Goal: Task Accomplishment & Management: Manage account settings

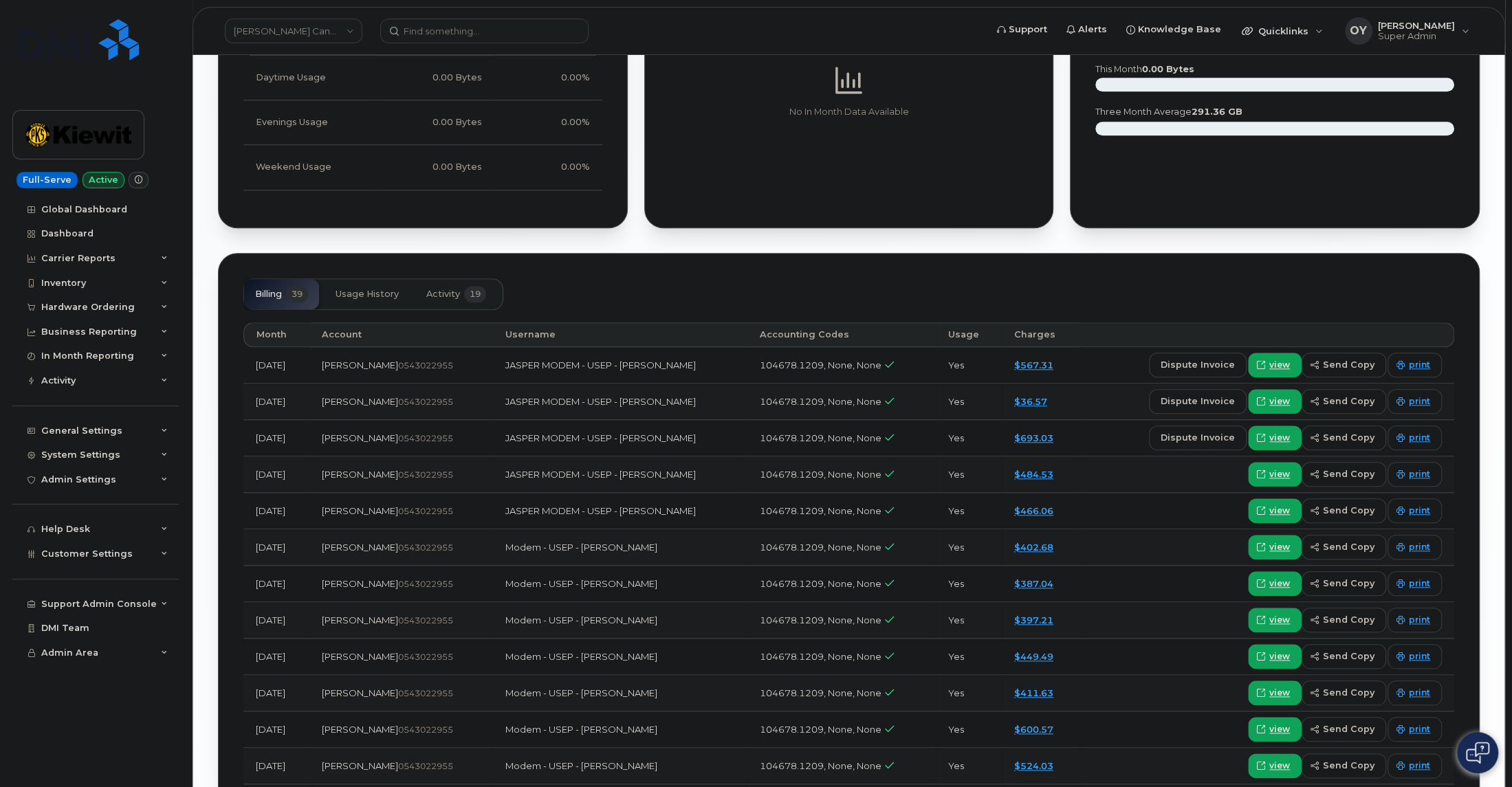
scroll to position [891, 0]
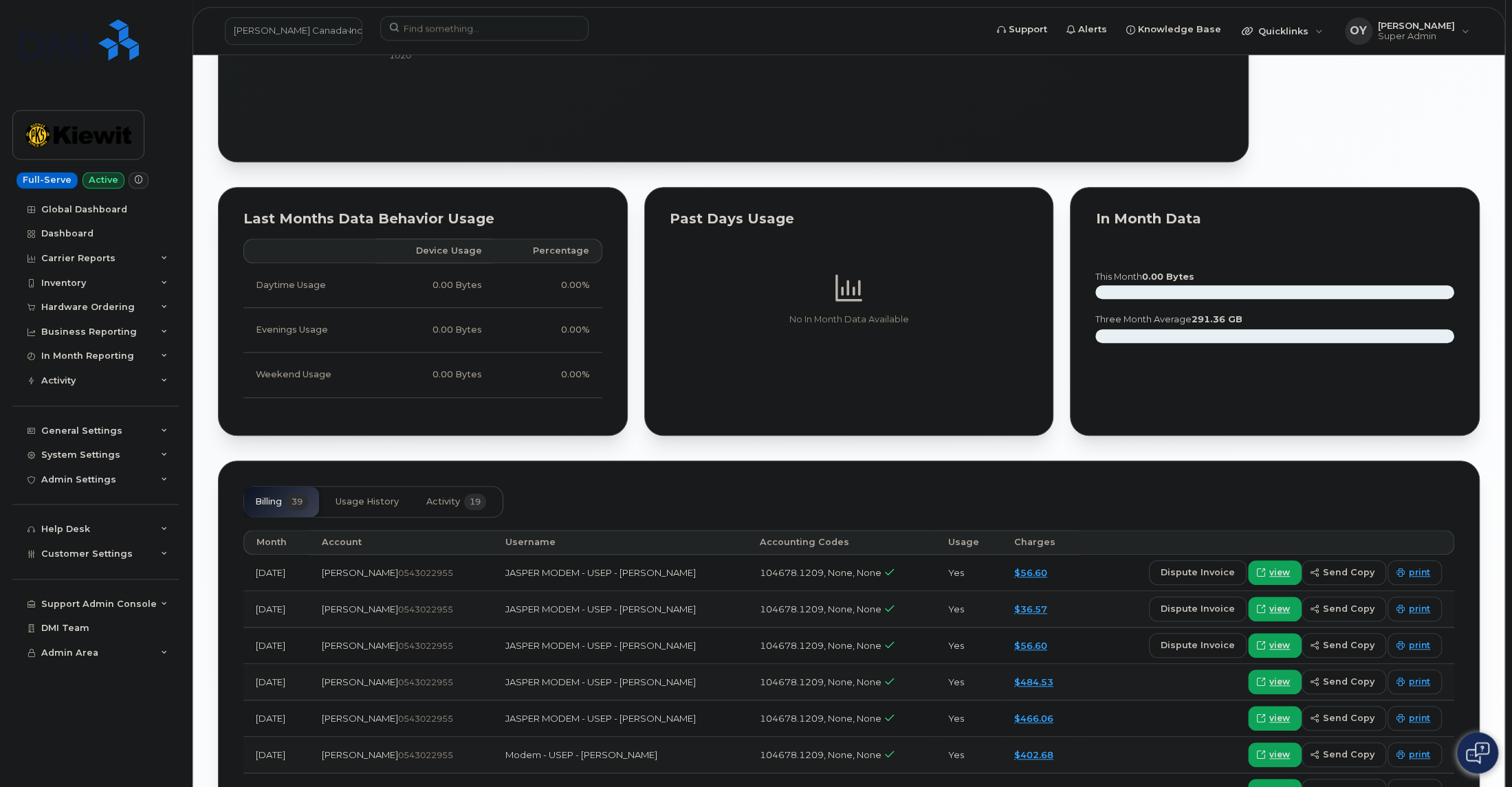
scroll to position [1091, 0]
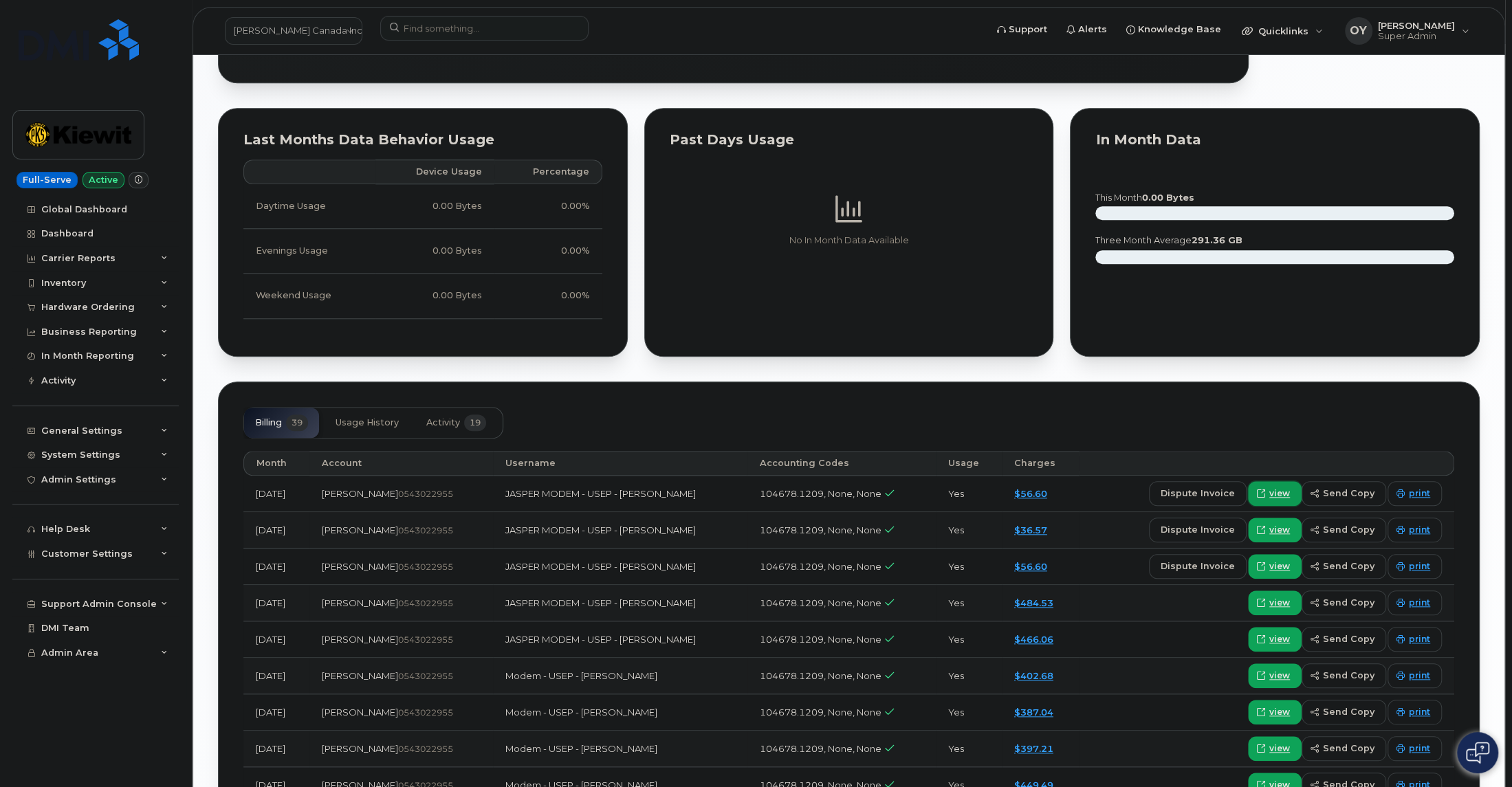
click at [1275, 487] on span "view" at bounding box center [1279, 493] width 20 height 12
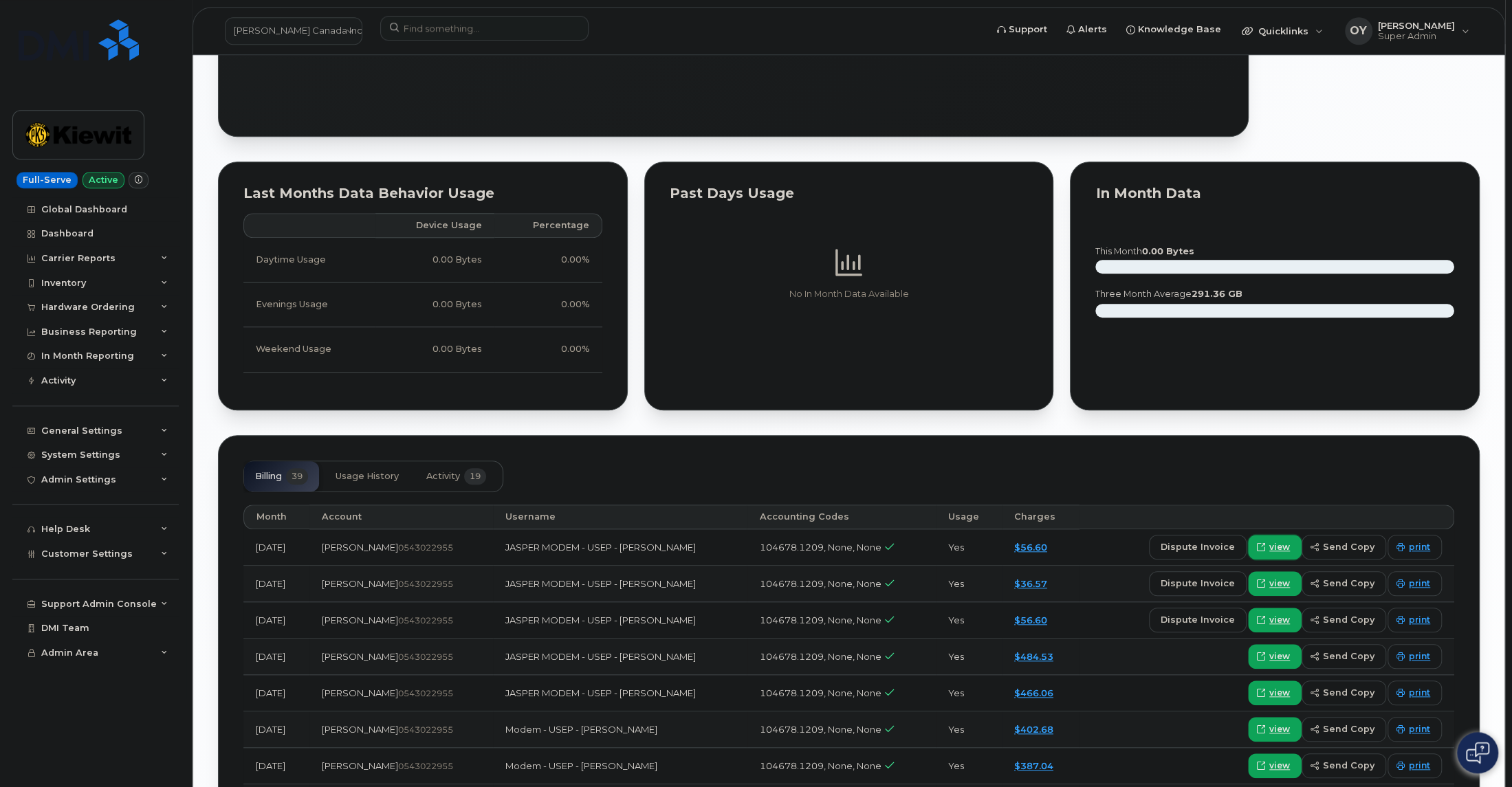
scroll to position [1013, 0]
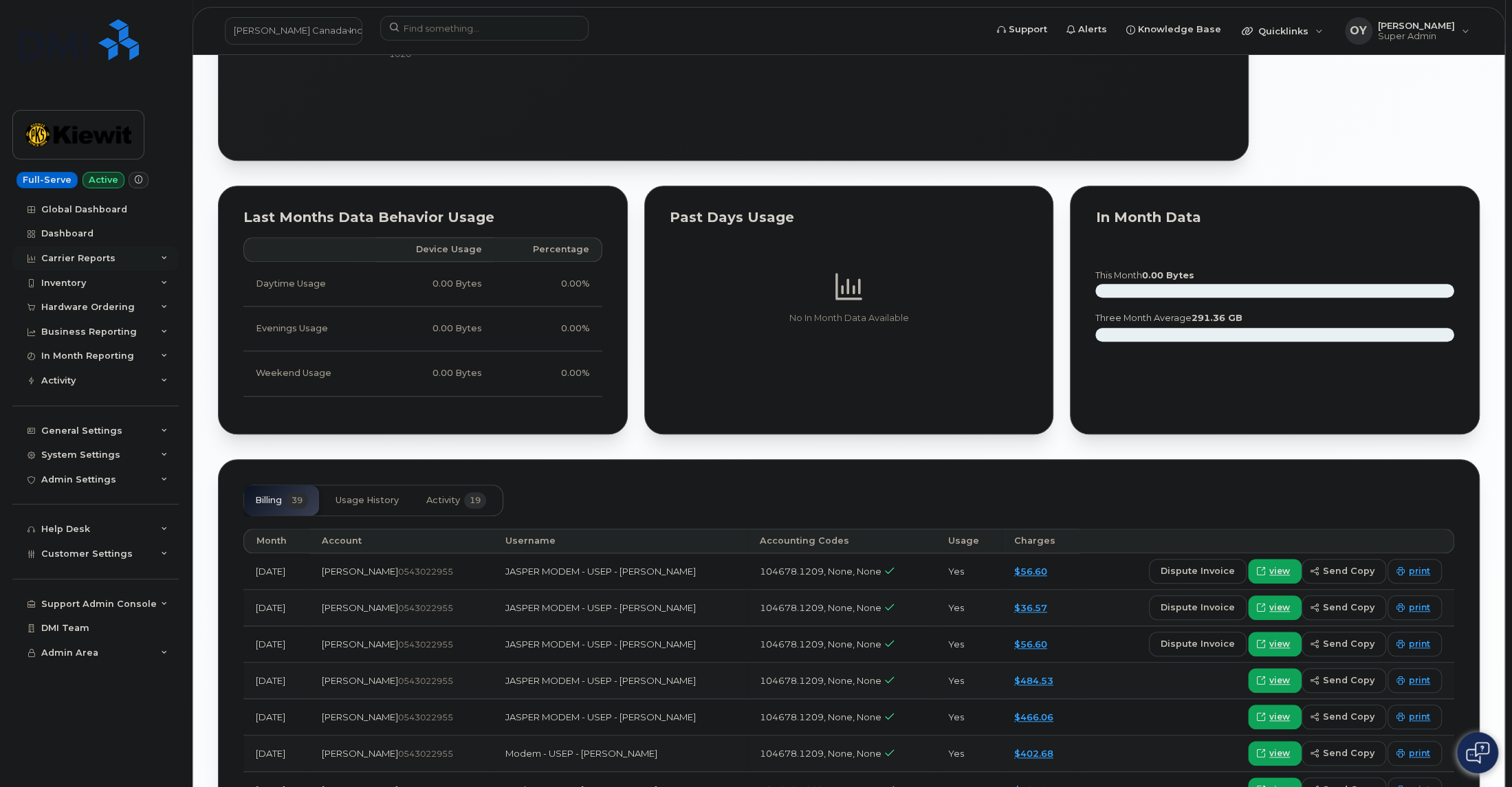
click at [104, 255] on div "Carrier Reports" at bounding box center [78, 258] width 74 height 11
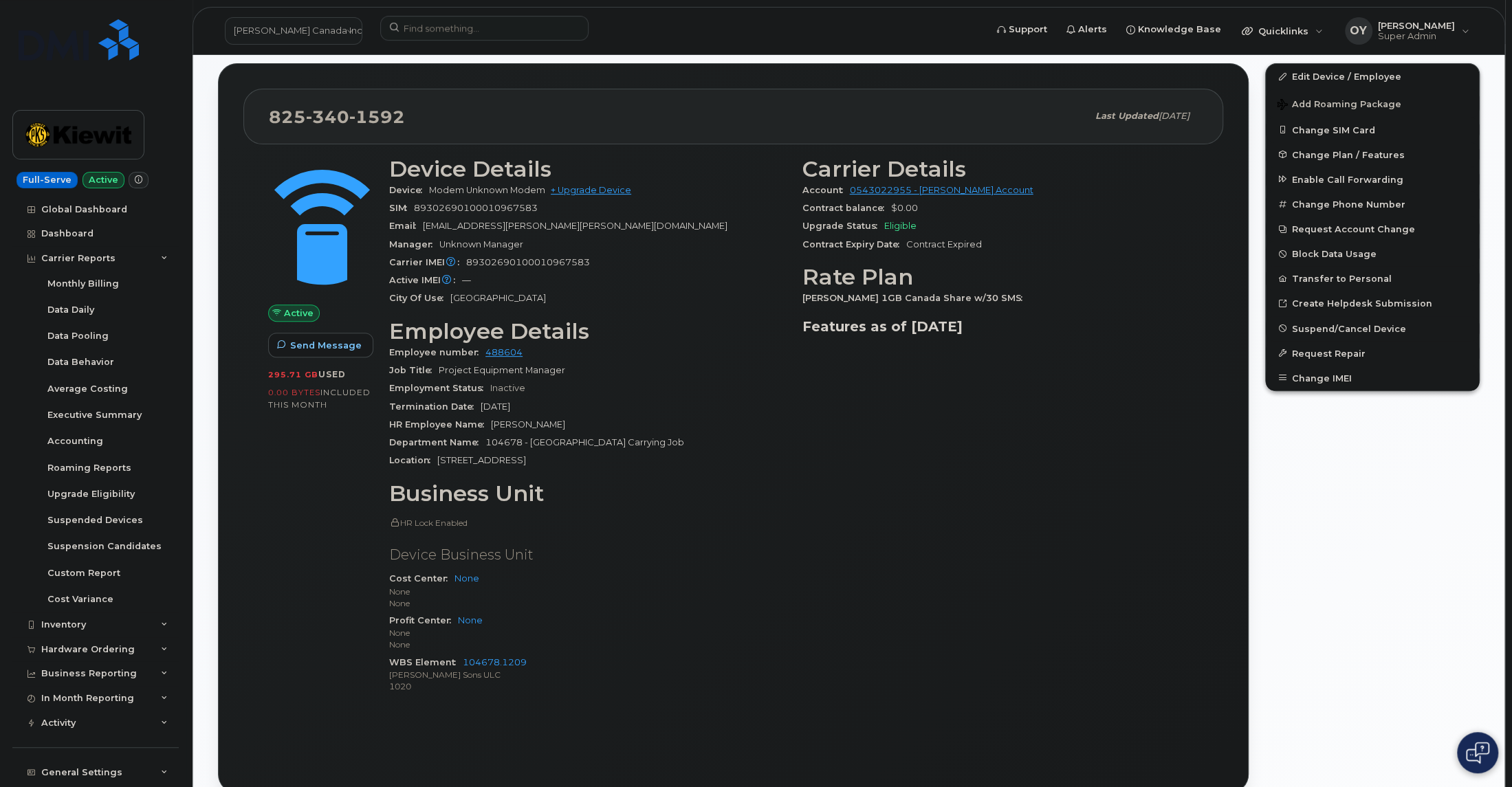
scroll to position [234, 0]
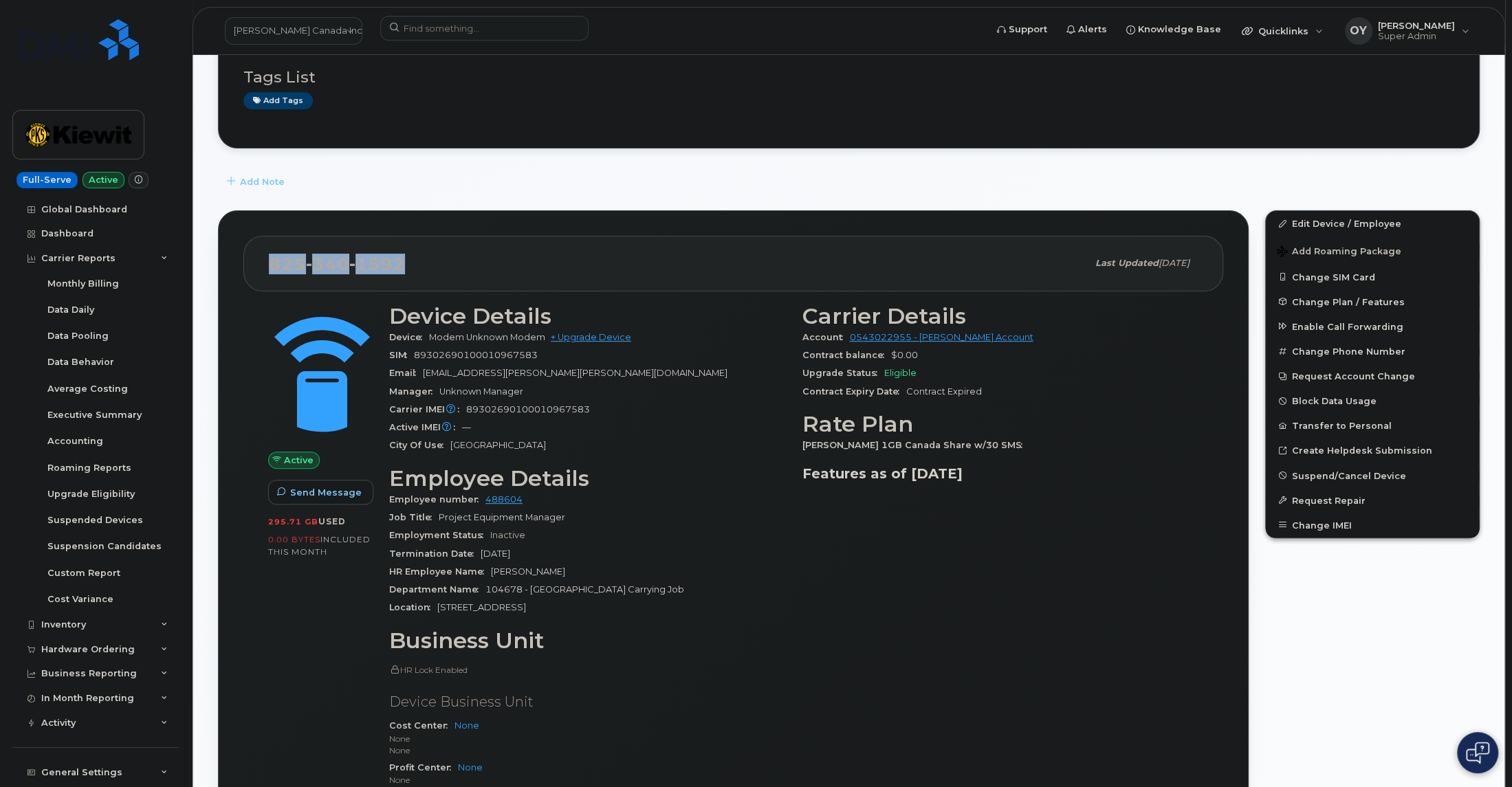
drag, startPoint x: 407, startPoint y: 265, endPoint x: 231, endPoint y: 262, distance: 176.0
click at [231, 262] on div "825 340 1592 Last updated Mar 27, 2025 Active Send Message 295.71 GB  used 0.00…" at bounding box center [733, 575] width 1031 height 730
copy span "825 340 1592"
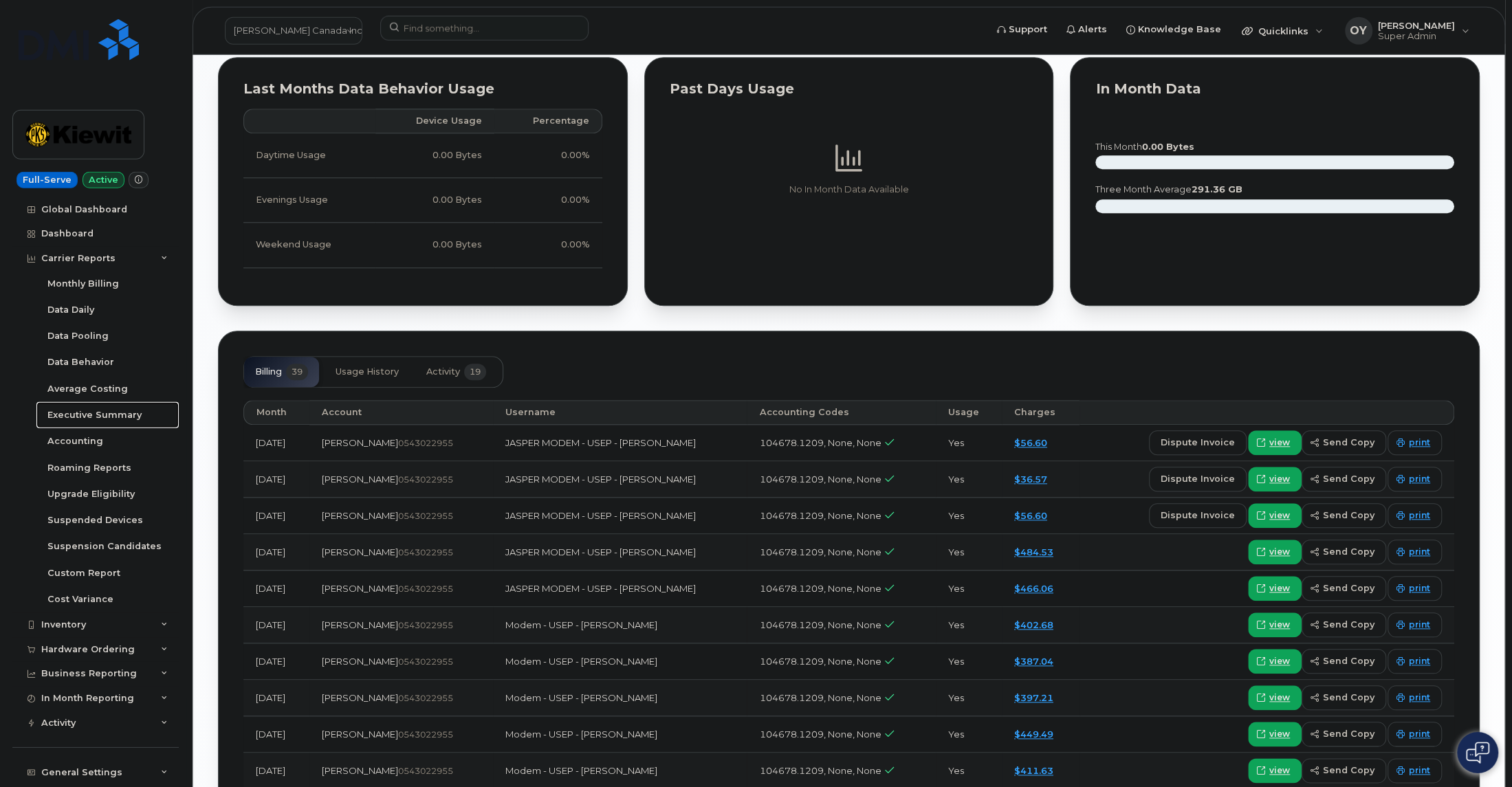
scroll to position [1169, 0]
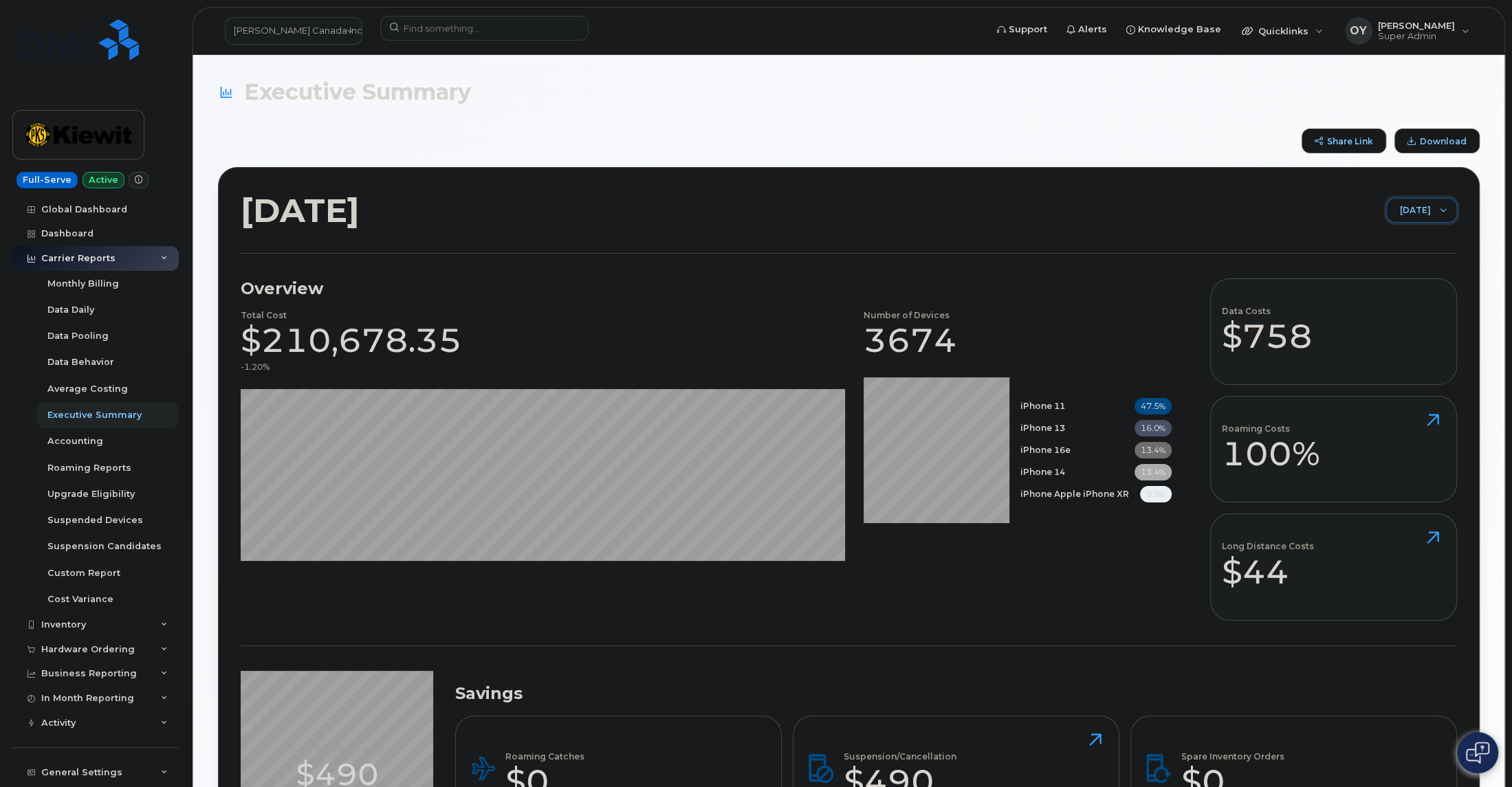
click at [1414, 210] on span "[DATE]" at bounding box center [1408, 211] width 44 height 25
drag, startPoint x: 1392, startPoint y: 267, endPoint x: 1397, endPoint y: 260, distance: 8.6
click at [1392, 266] on span "July 2025" at bounding box center [1389, 263] width 30 height 13
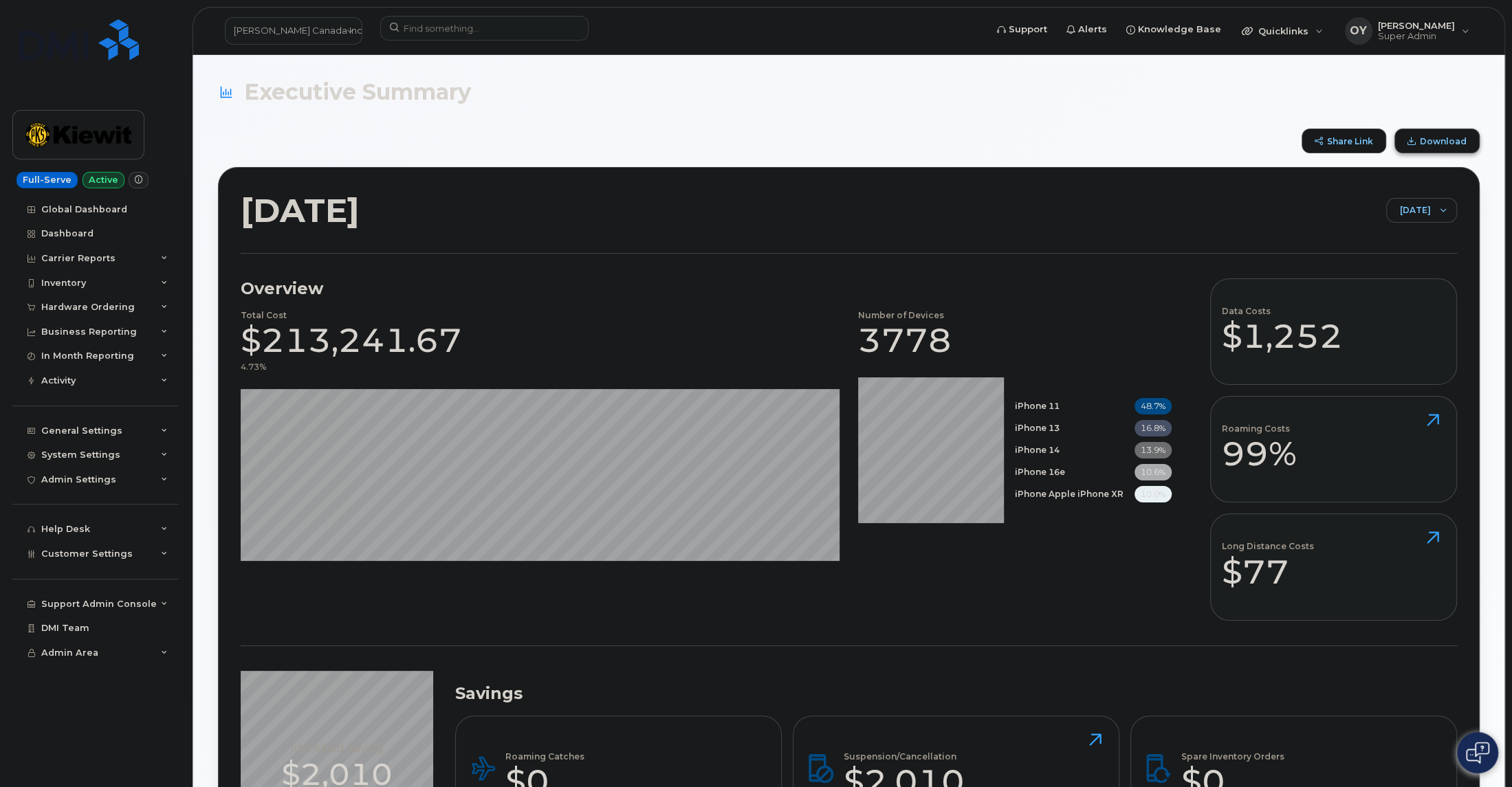
click at [1429, 146] on span "Download" at bounding box center [1443, 141] width 46 height 10
click at [1493, 20] on icon at bounding box center [1492, 22] width 9 height 9
click at [120, 257] on div "Carrier Reports" at bounding box center [95, 258] width 166 height 25
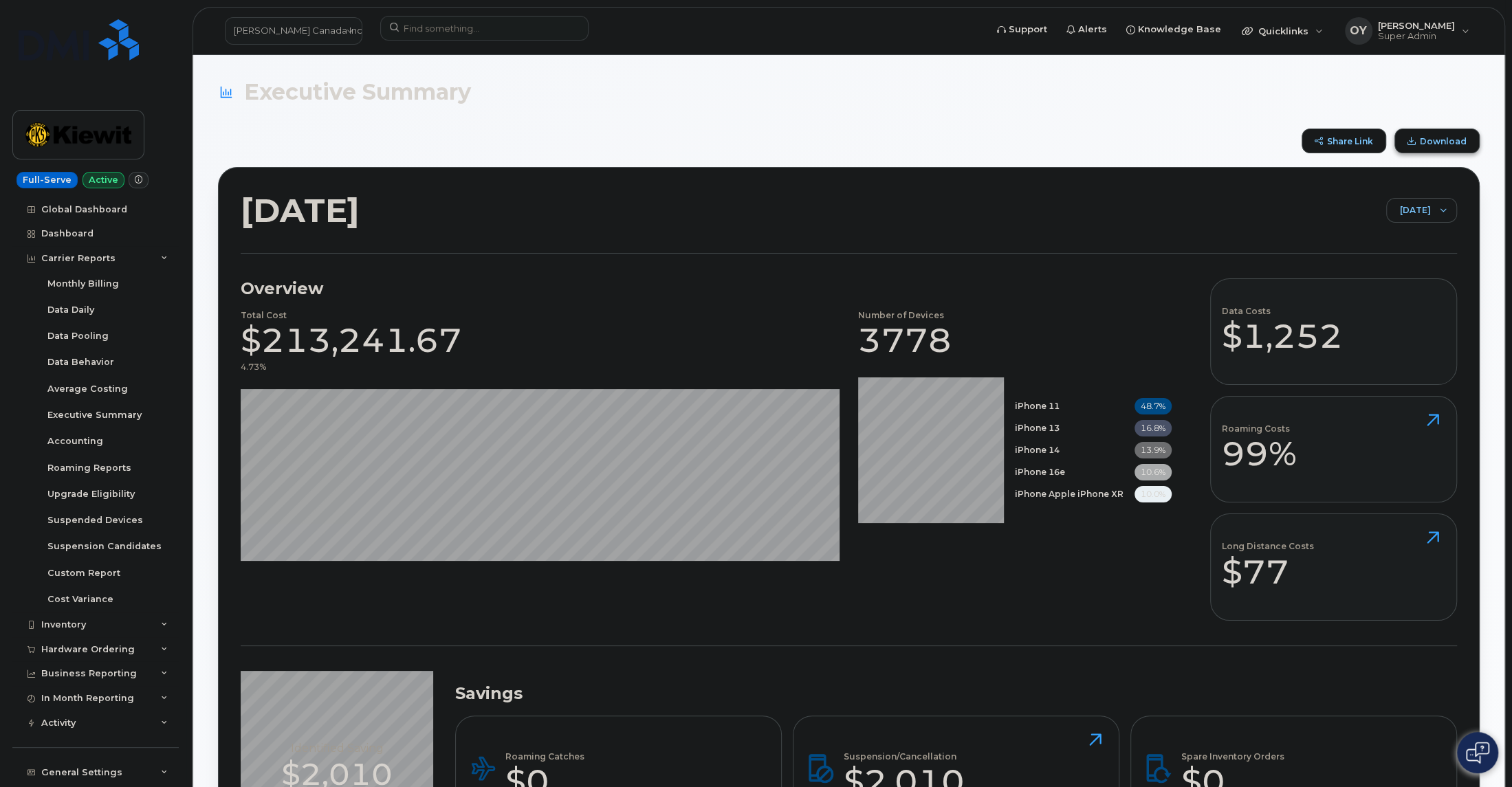
click at [1435, 141] on span "Download" at bounding box center [1443, 141] width 46 height 10
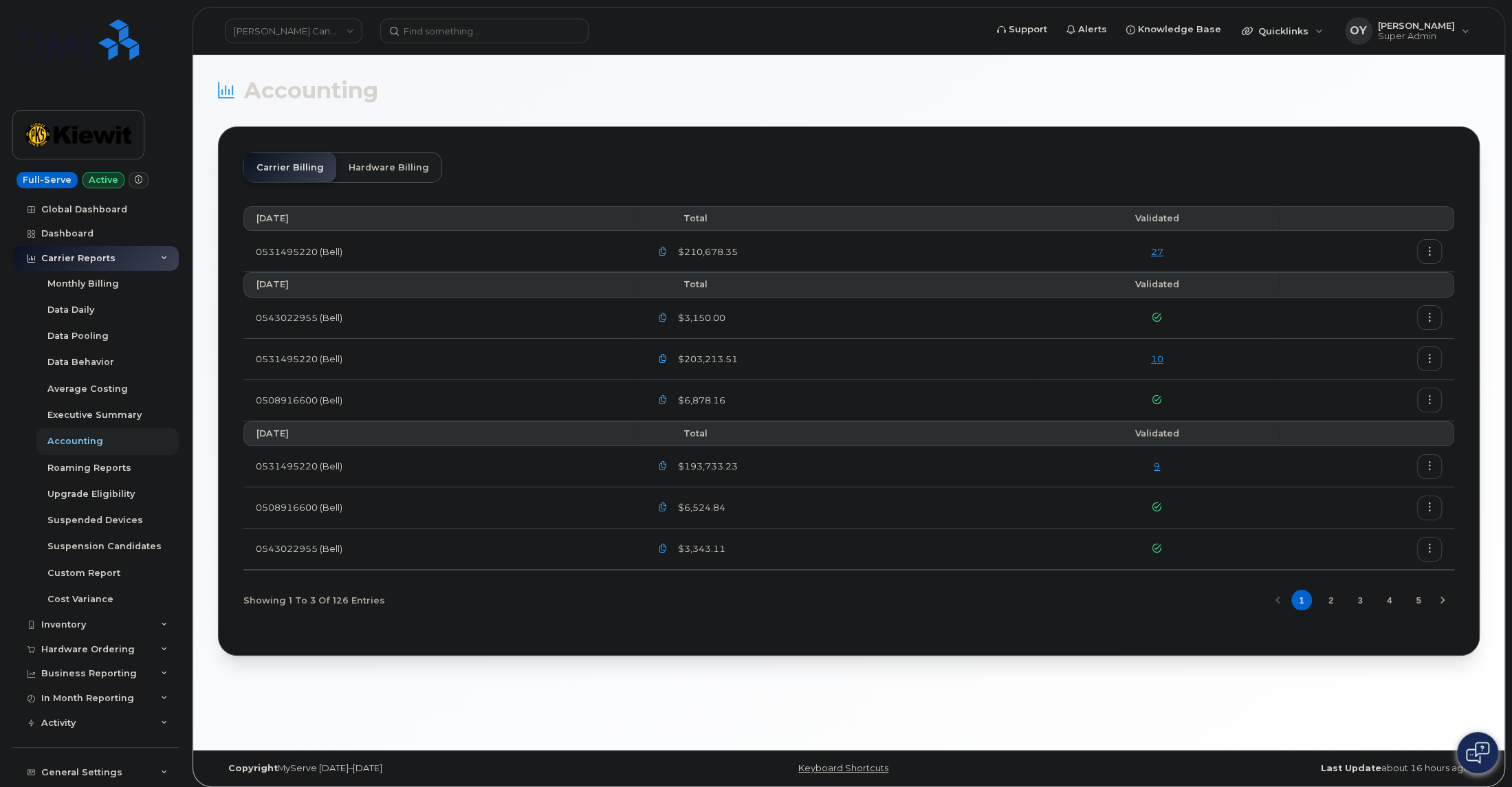
click at [1431, 319] on icon "button" at bounding box center [1429, 318] width 9 height 9
click at [1349, 371] on span "Download" at bounding box center [1367, 373] width 54 height 12
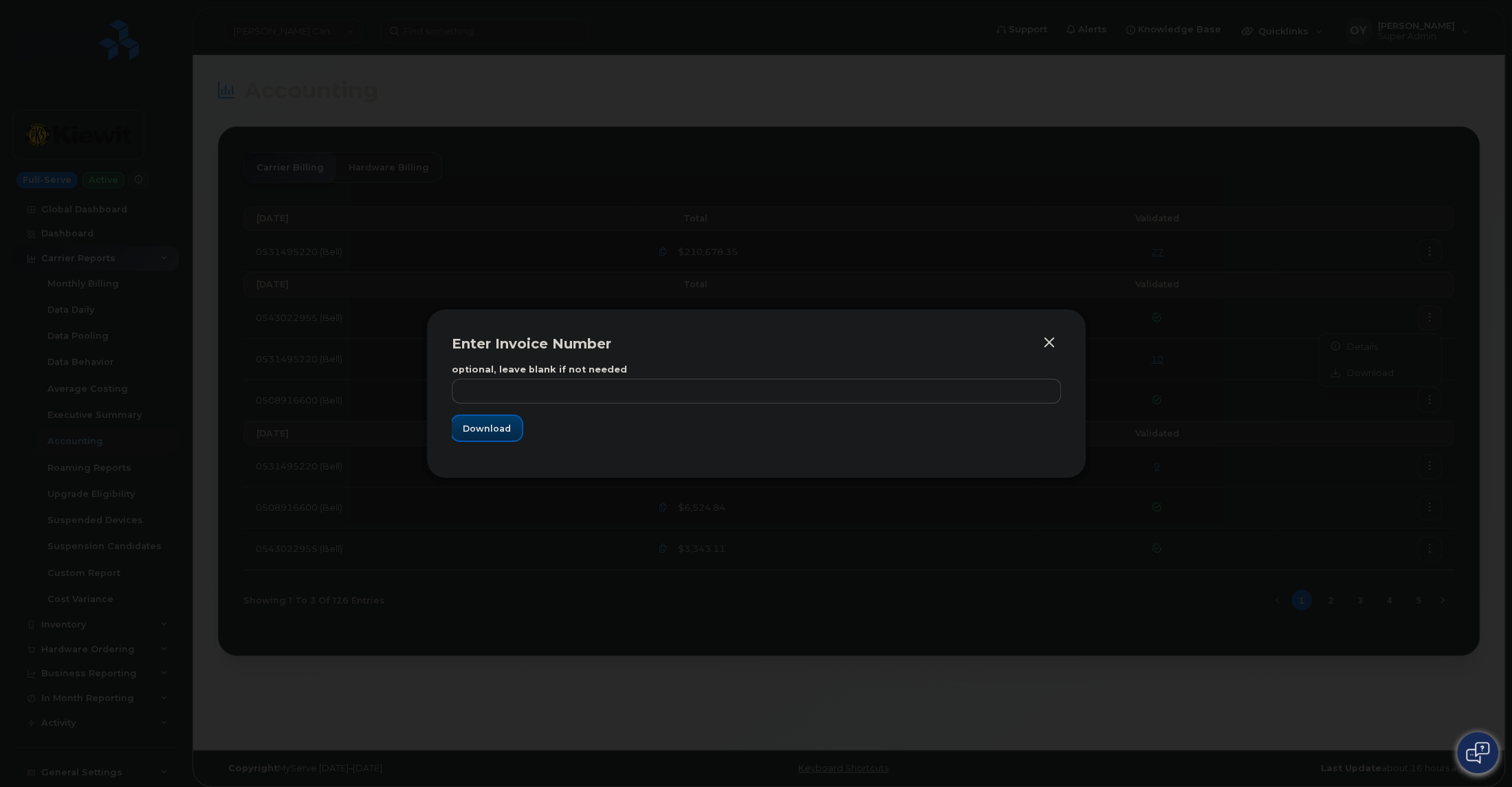
drag, startPoint x: 478, startPoint y: 433, endPoint x: 601, endPoint y: 347, distance: 150.1
click at [478, 433] on span "Download" at bounding box center [487, 429] width 48 height 13
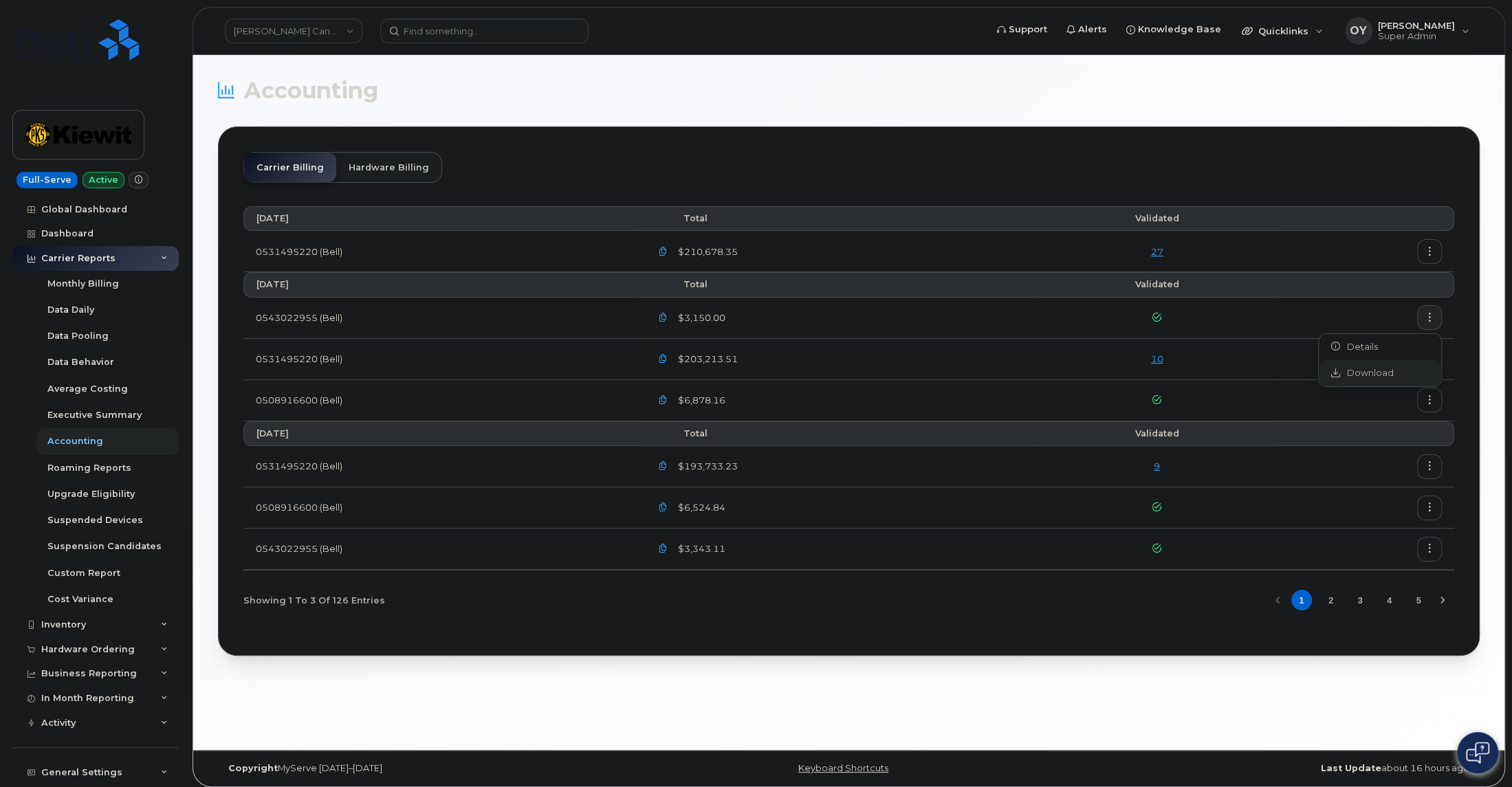
click at [1382, 372] on span "Download" at bounding box center [1367, 373] width 54 height 12
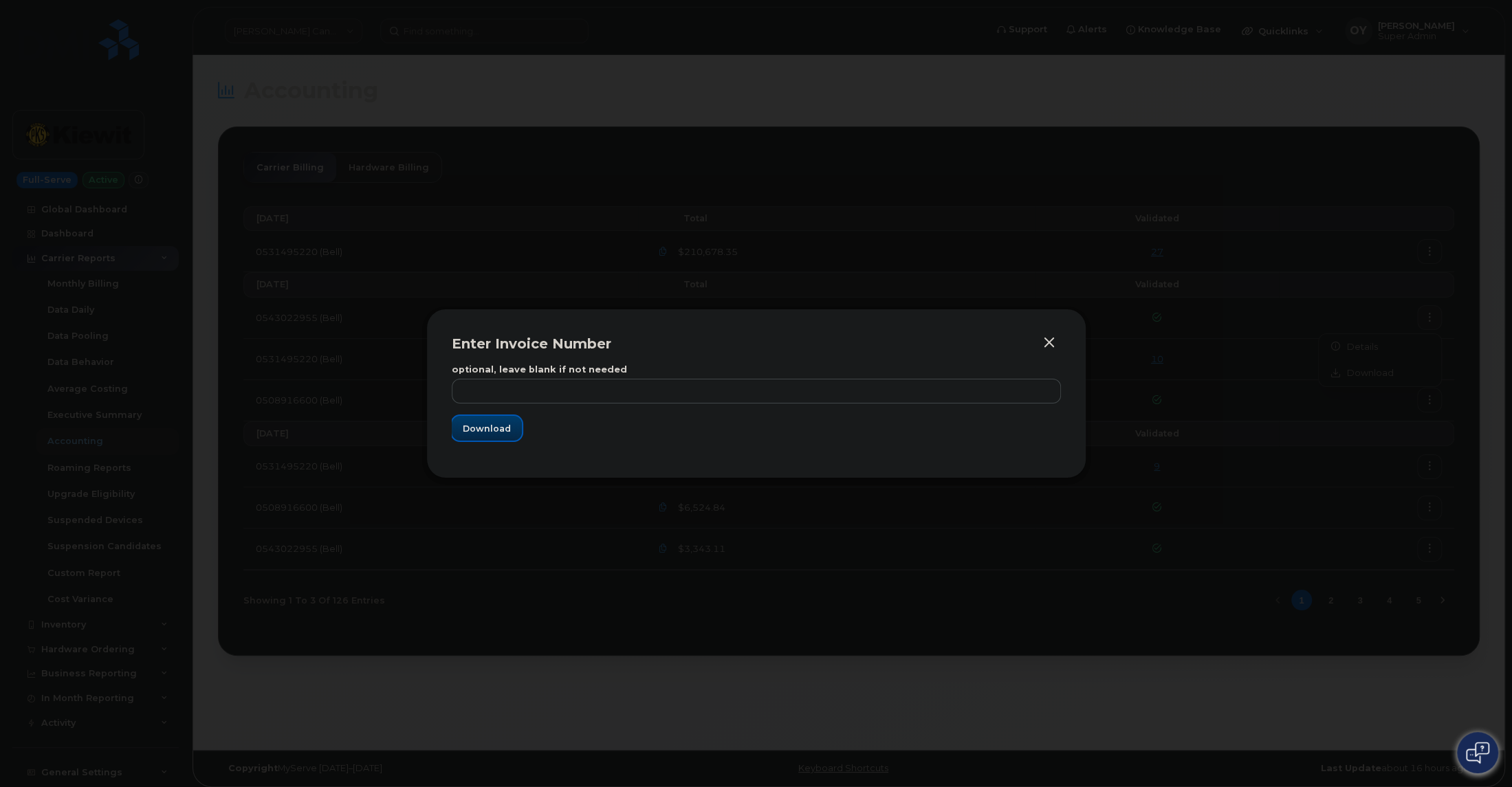
click at [485, 427] on span "Download" at bounding box center [487, 429] width 48 height 13
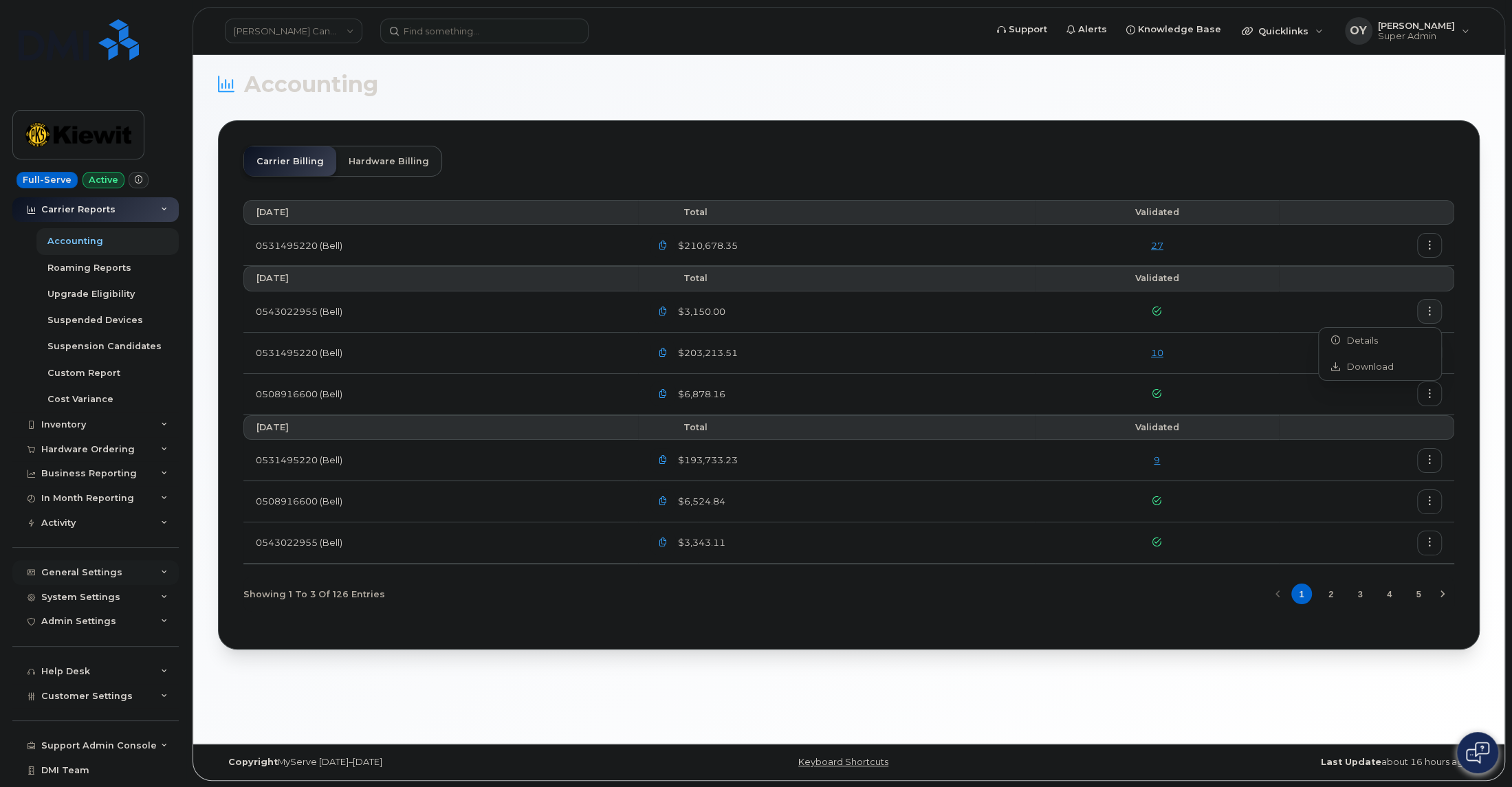
scroll to position [219, 0]
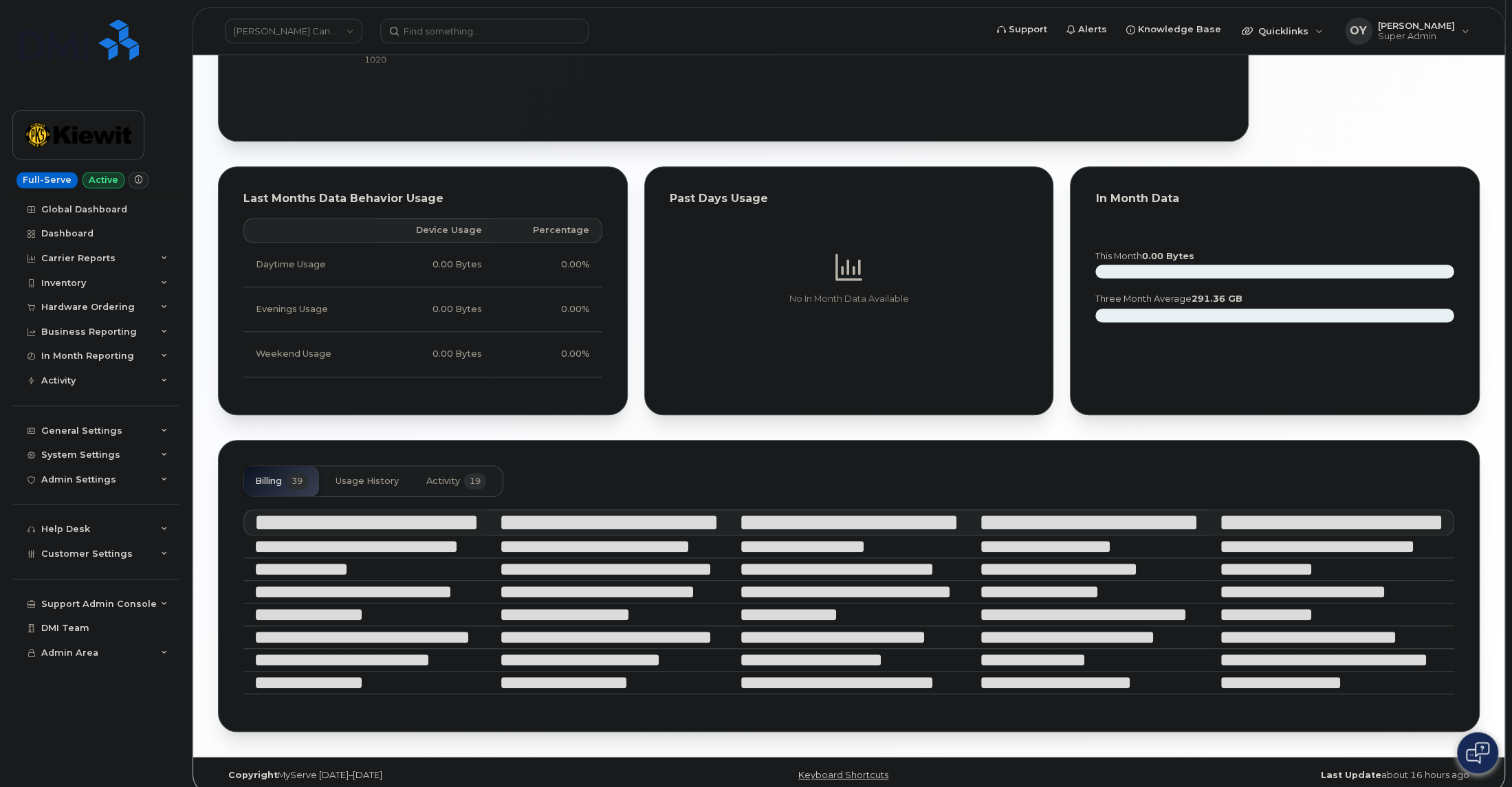
scroll to position [962, 0]
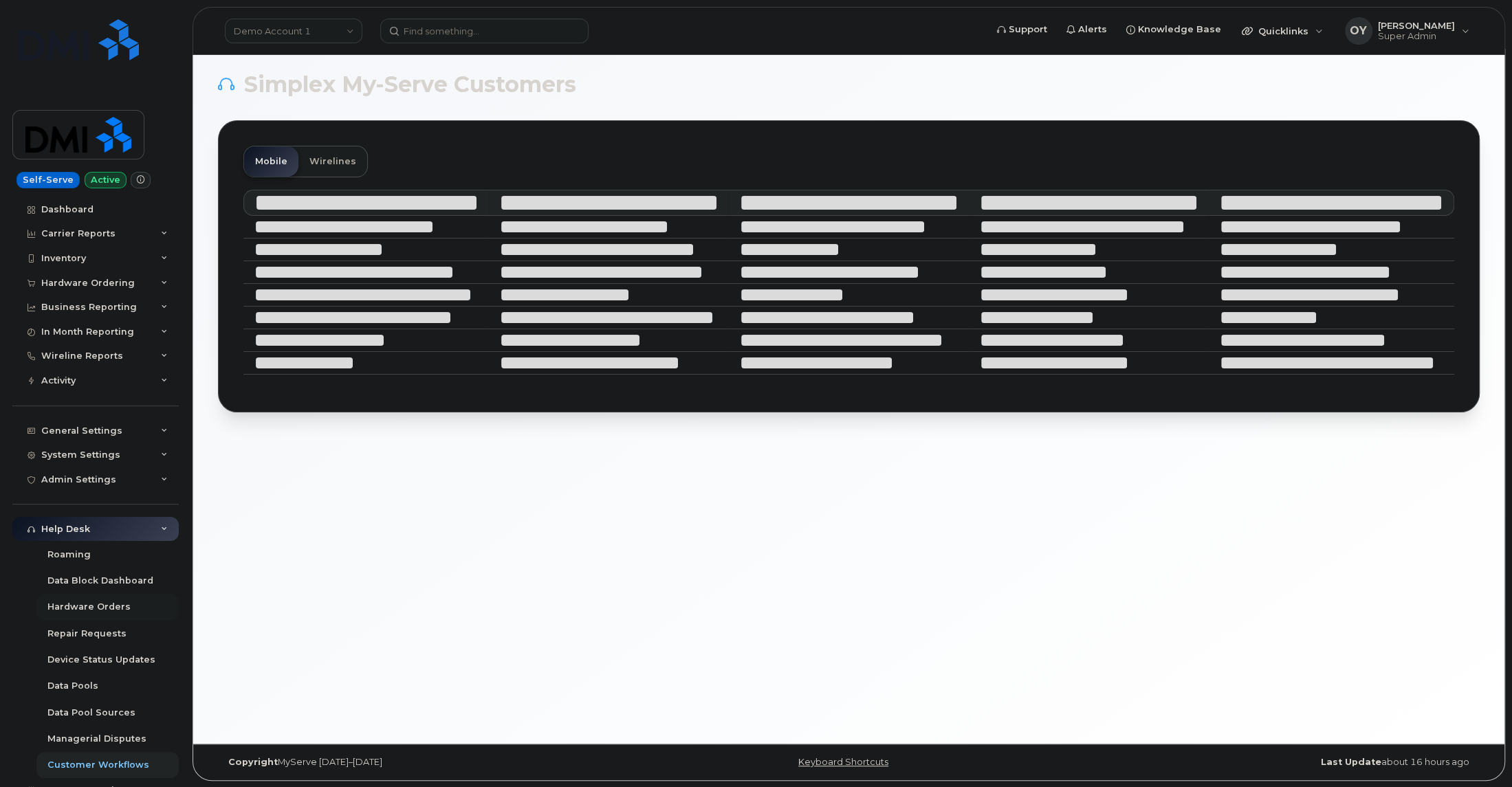
scroll to position [114, 0]
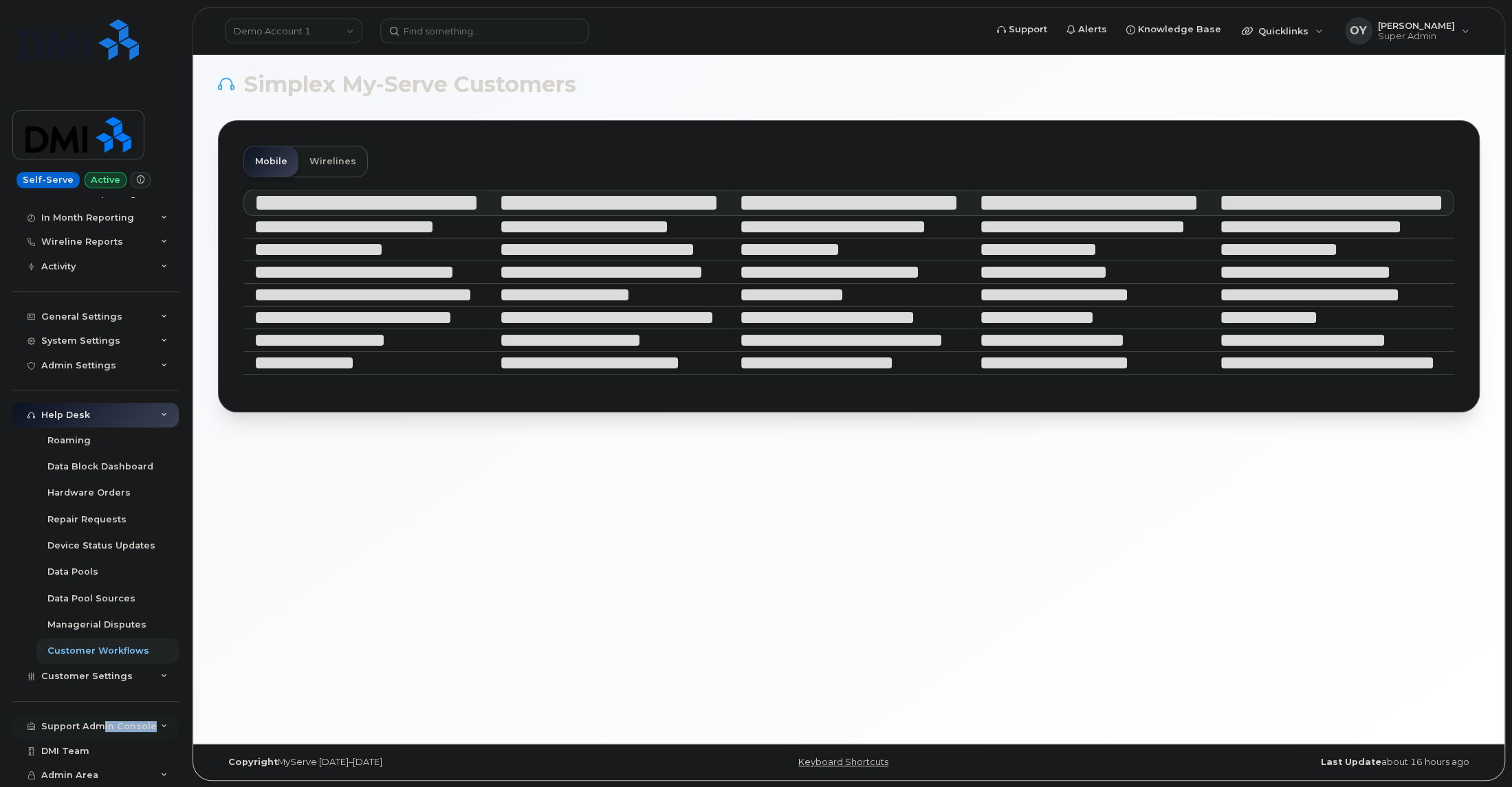
drag, startPoint x: 94, startPoint y: 738, endPoint x: 99, endPoint y: 731, distance: 8.6
click at [99, 731] on div "Support Admin Console" at bounding box center [95, 727] width 166 height 25
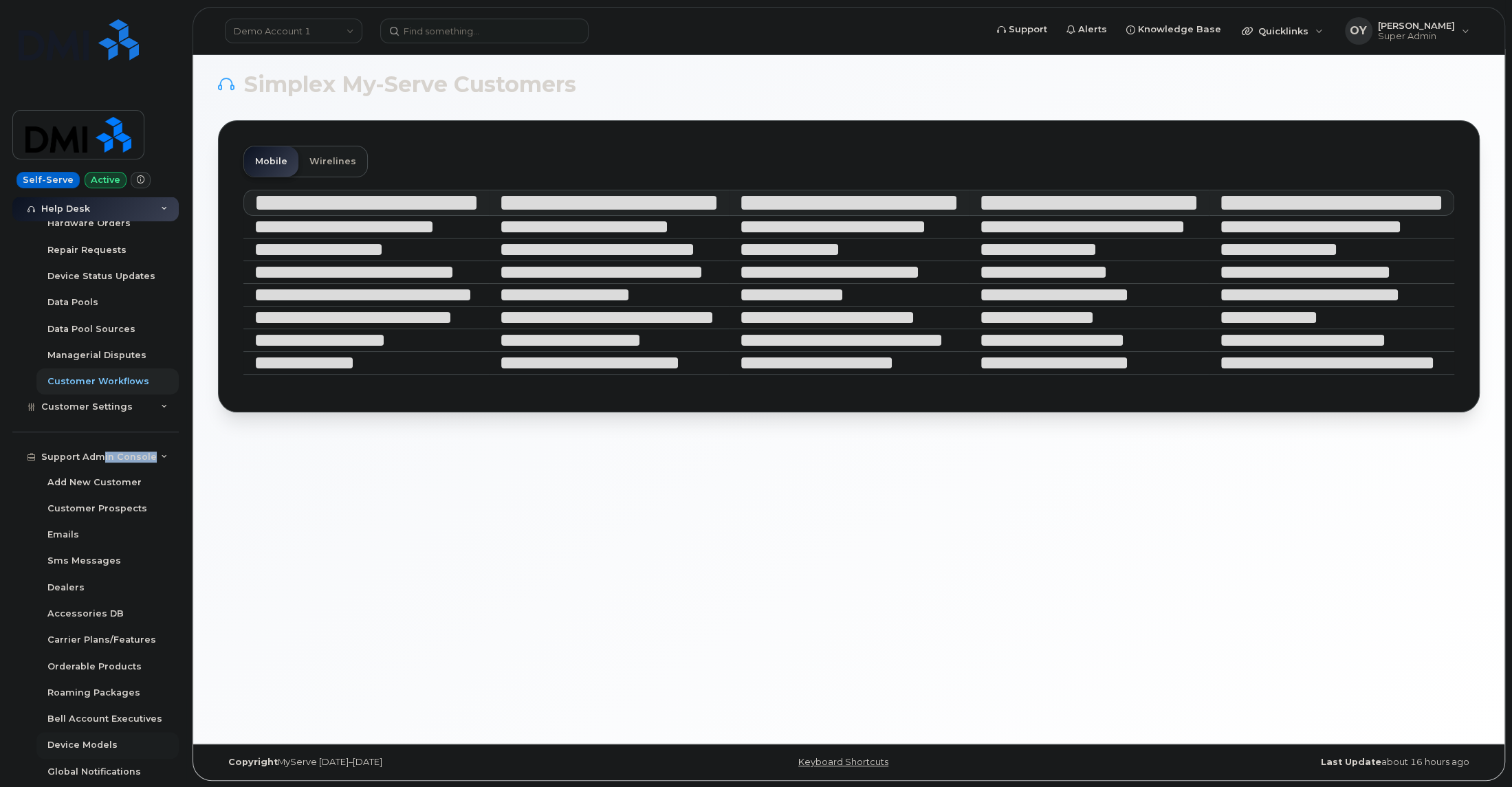
scroll to position [429, 0]
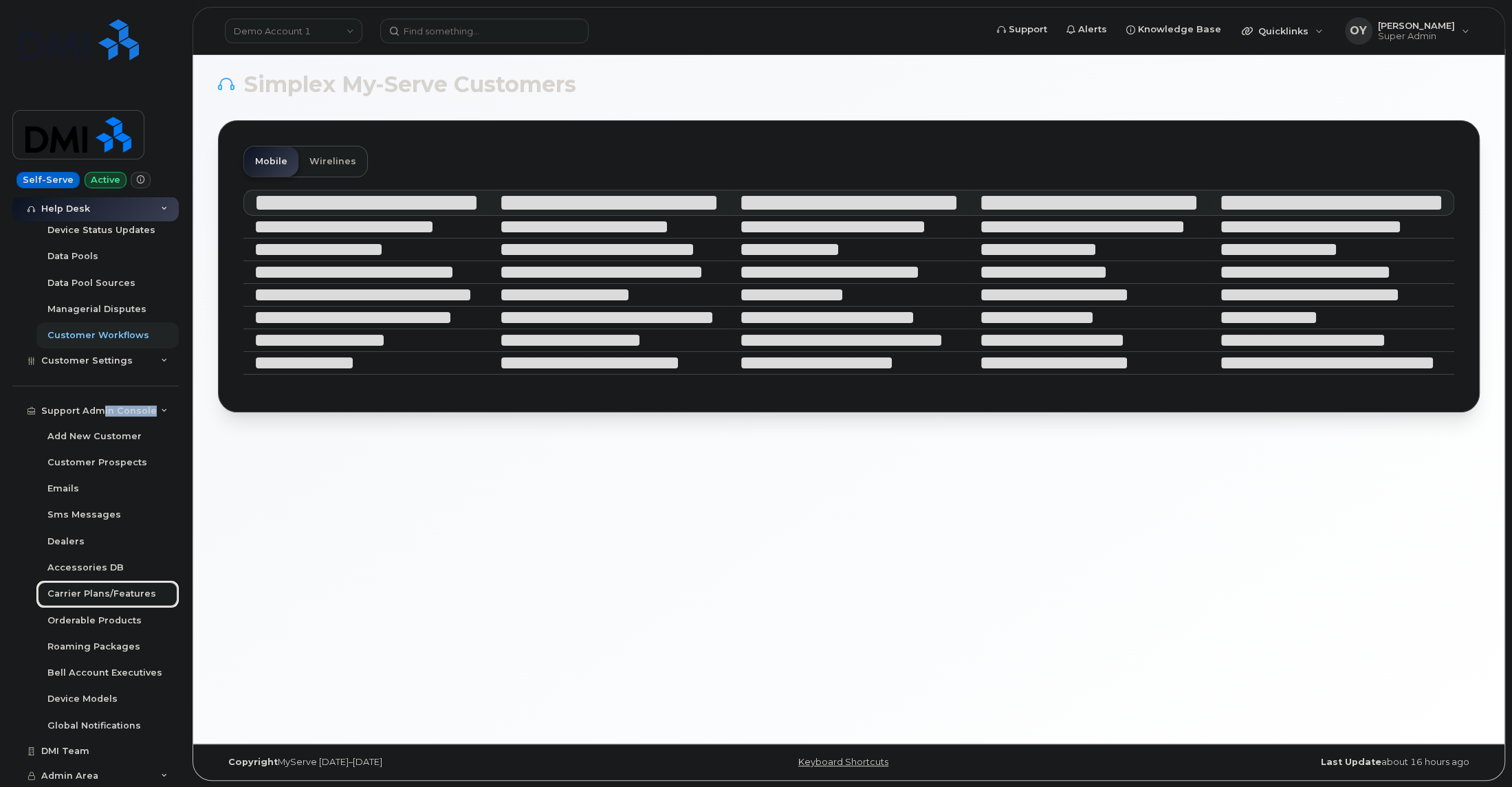
click at [104, 596] on div "Carrier Plans/Features" at bounding box center [102, 593] width 109 height 12
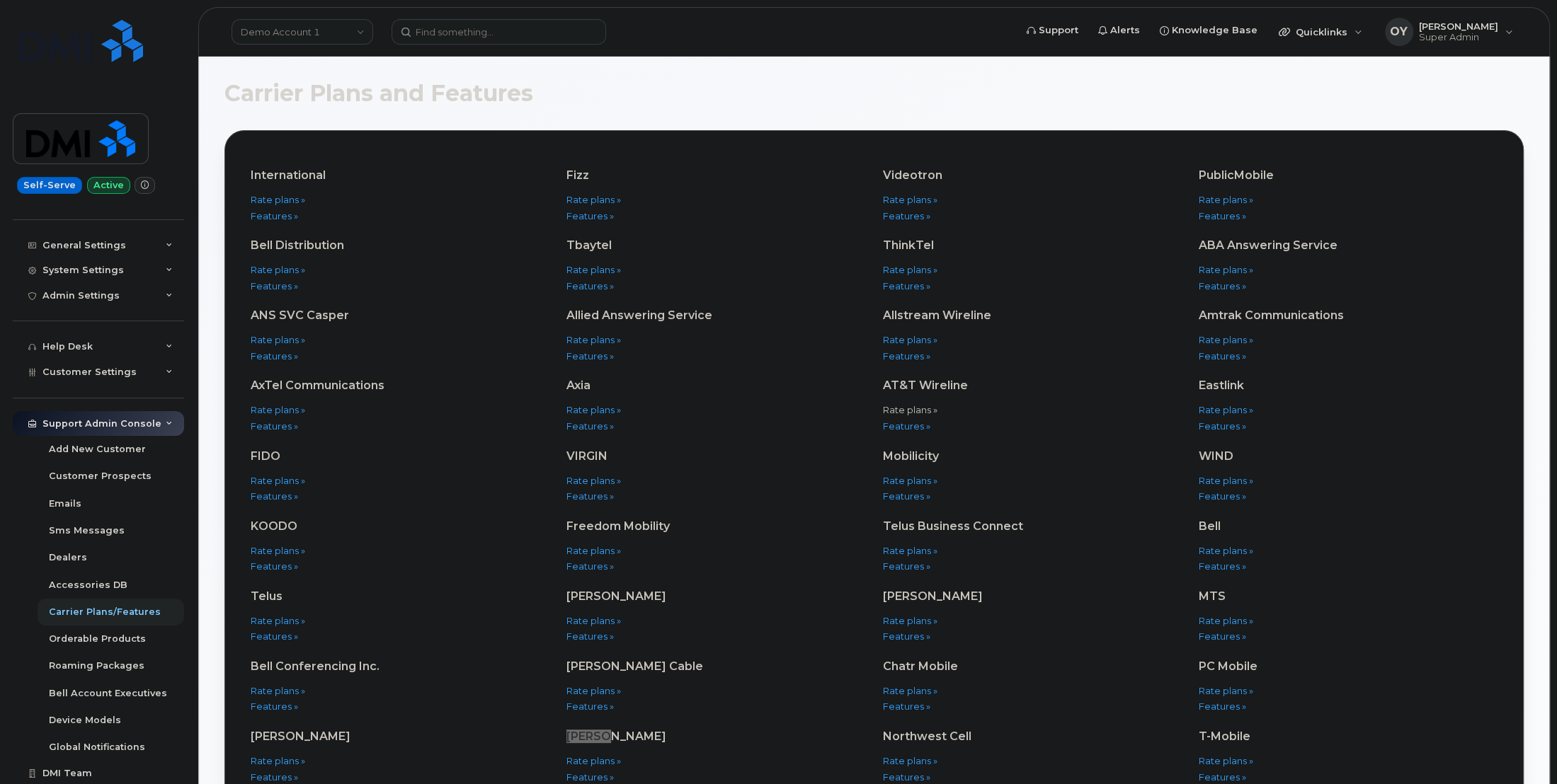
scroll to position [320, 0]
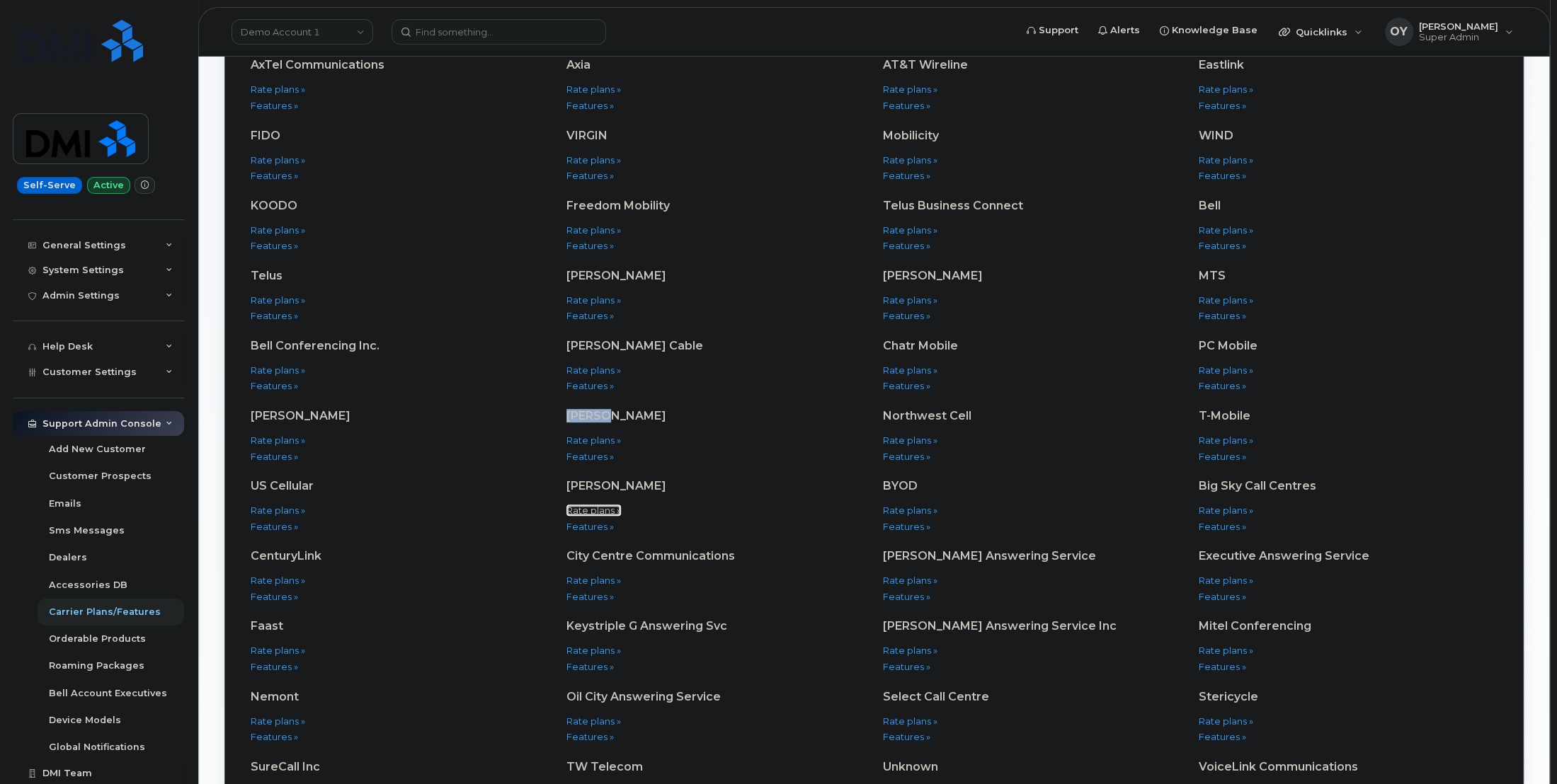
click at [600, 509] on link "Rate plans »" at bounding box center [593, 510] width 55 height 11
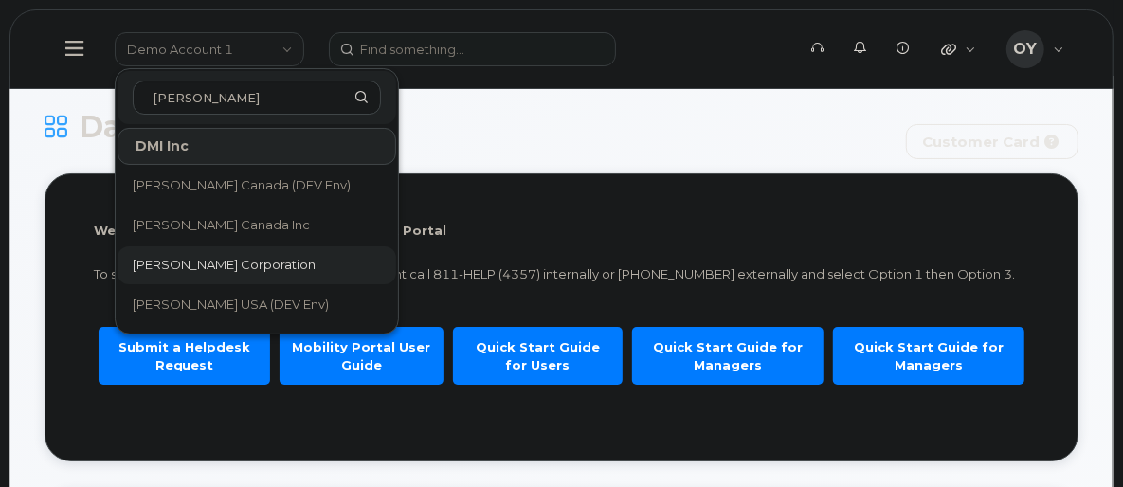
type input "kiewit"
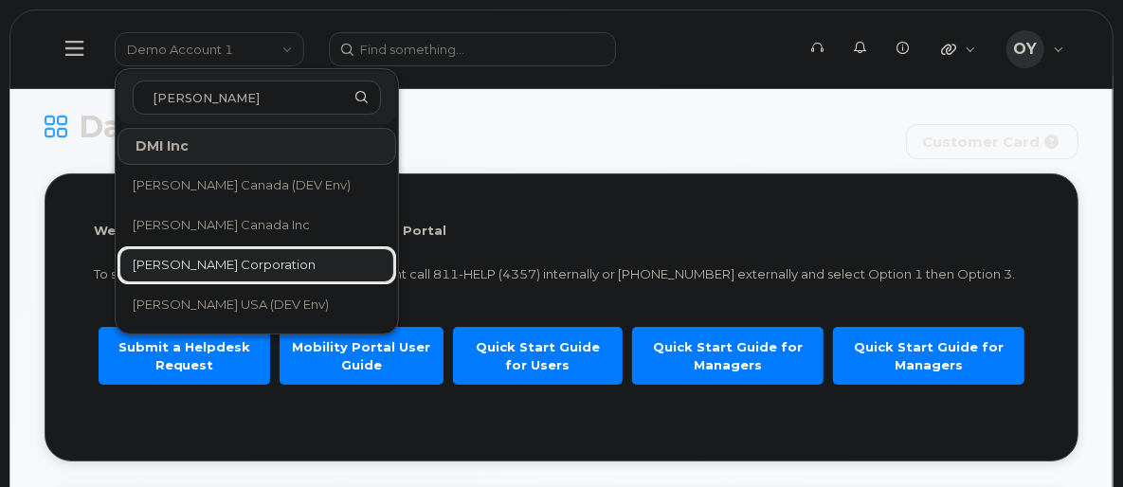
click at [222, 255] on link "Kiewit Corporation" at bounding box center [257, 265] width 279 height 38
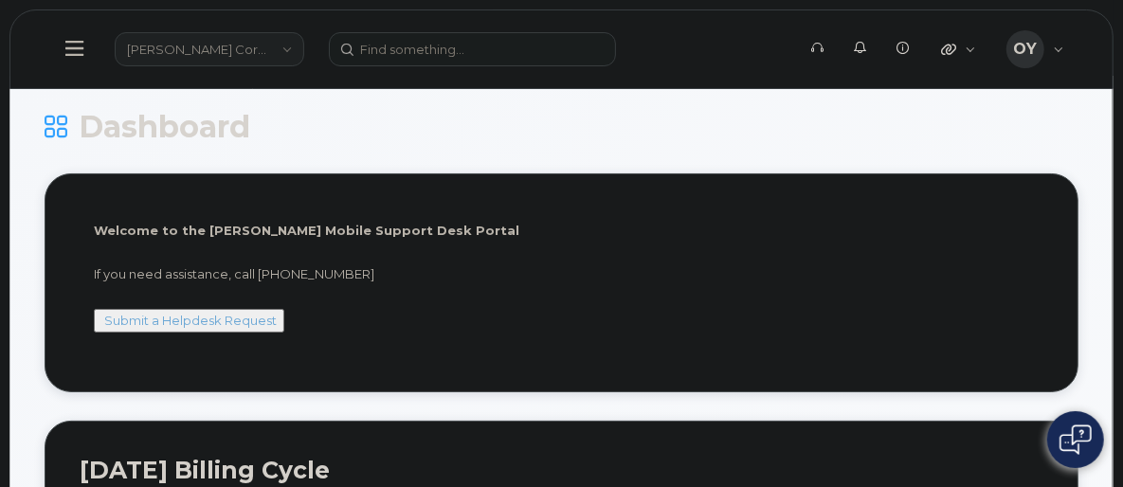
click at [153, 62] on link "Kiewit Corporation" at bounding box center [210, 49] width 190 height 34
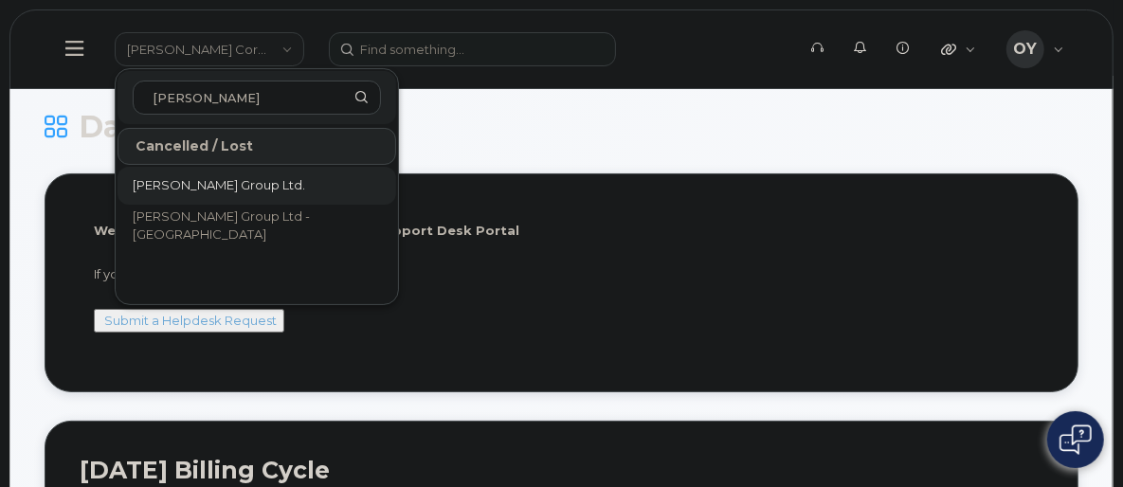
type input "graham"
click at [201, 192] on span "Graham Group Ltd." at bounding box center [219, 185] width 172 height 19
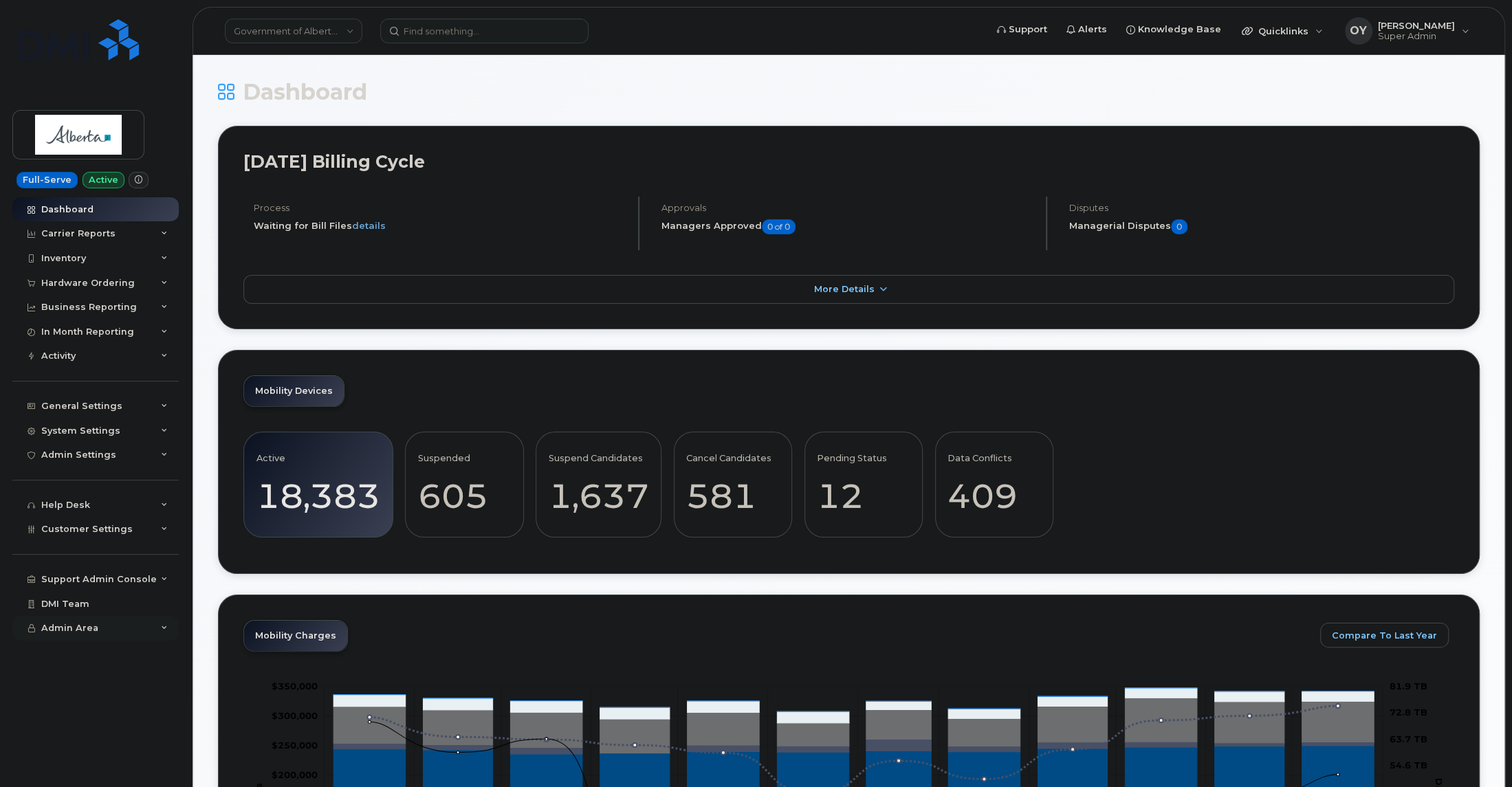
click at [95, 353] on span "Admin Area" at bounding box center [70, 628] width 57 height 10
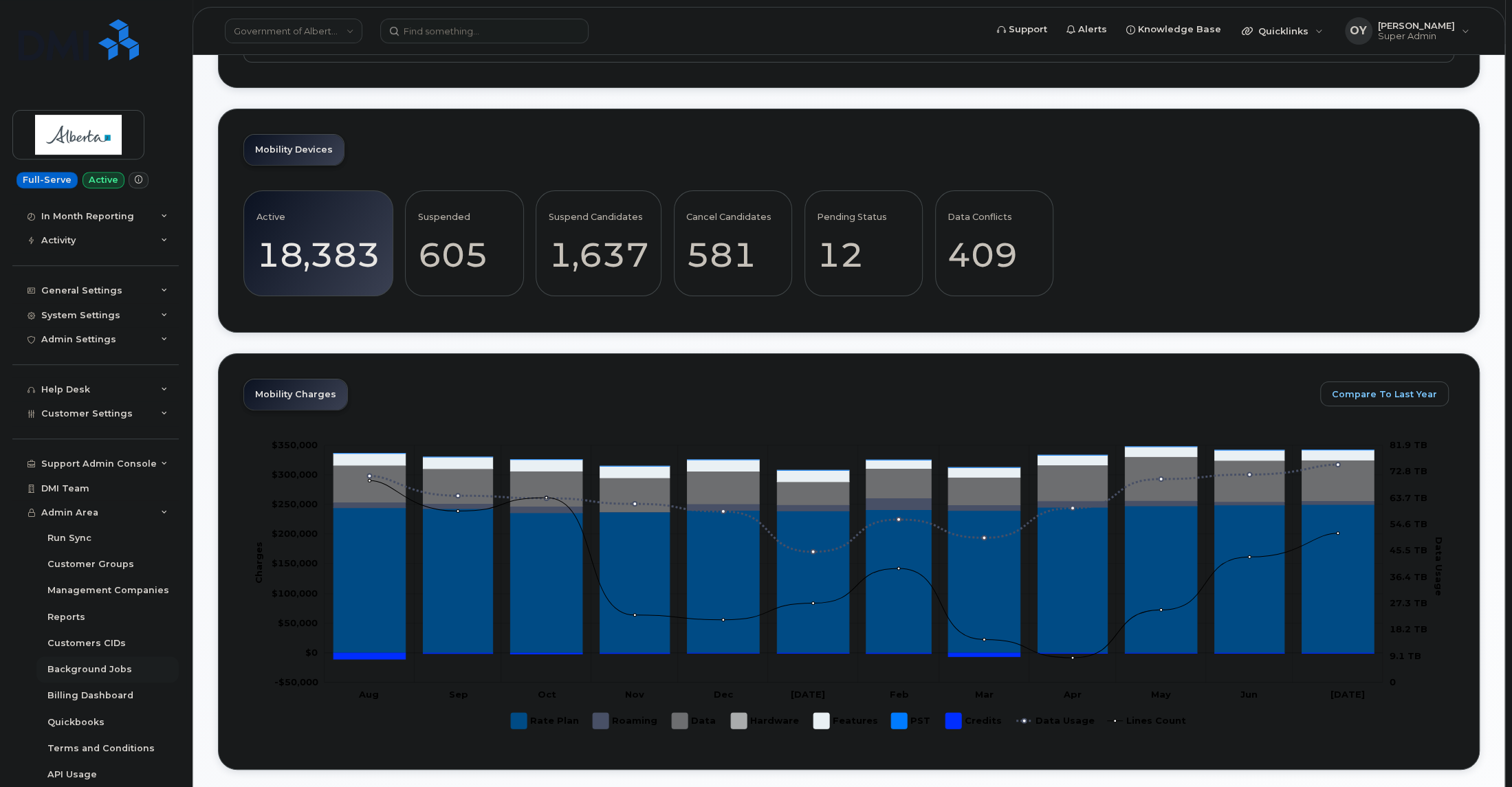
scroll to position [311, 0]
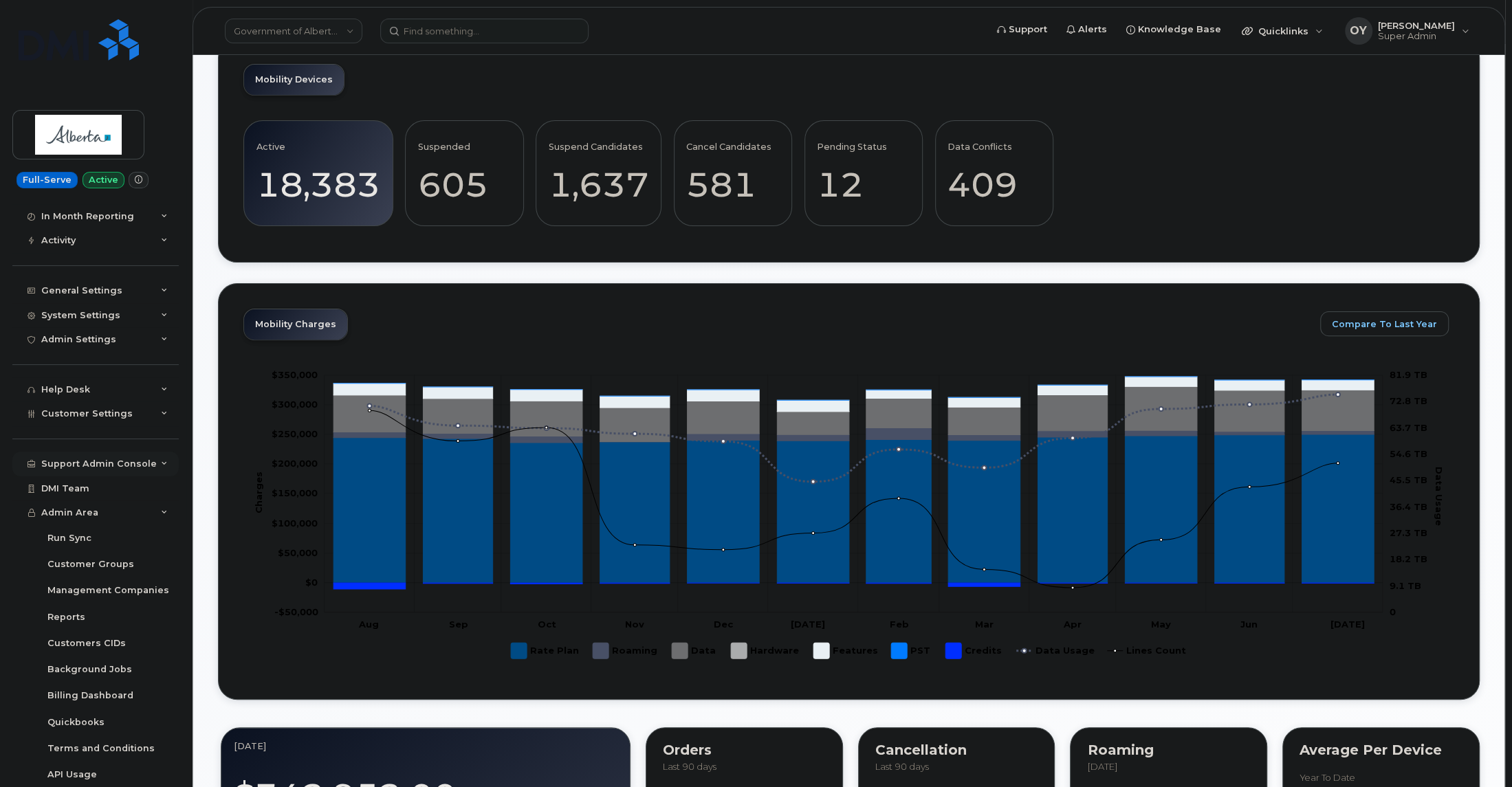
click at [92, 353] on div "Support Admin Console" at bounding box center [99, 463] width 115 height 11
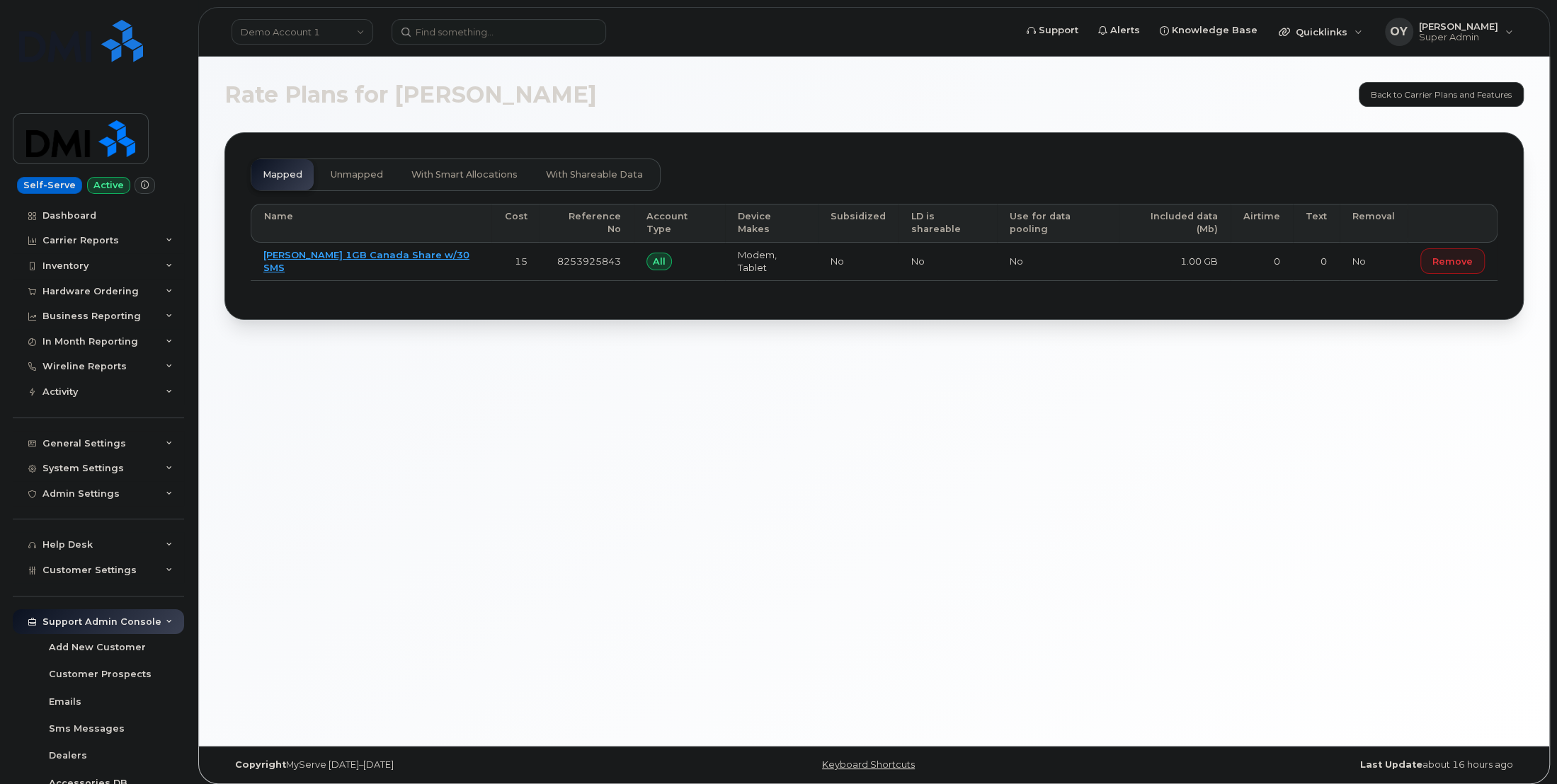
scroll to position [198, 0]
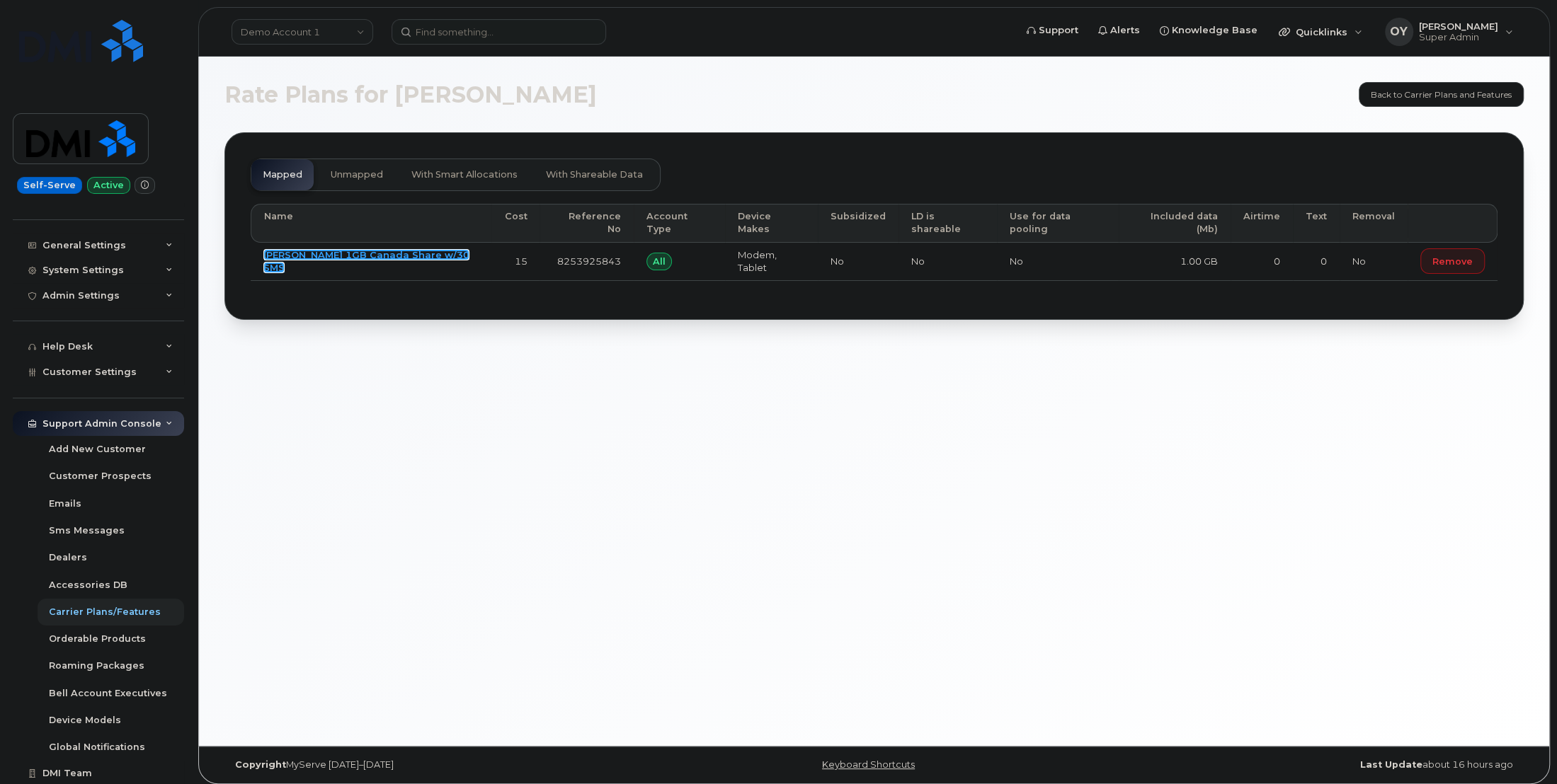
click at [359, 249] on link "[PERSON_NAME] 1GB Canada Share w/30 SMS" at bounding box center [367, 261] width 206 height 25
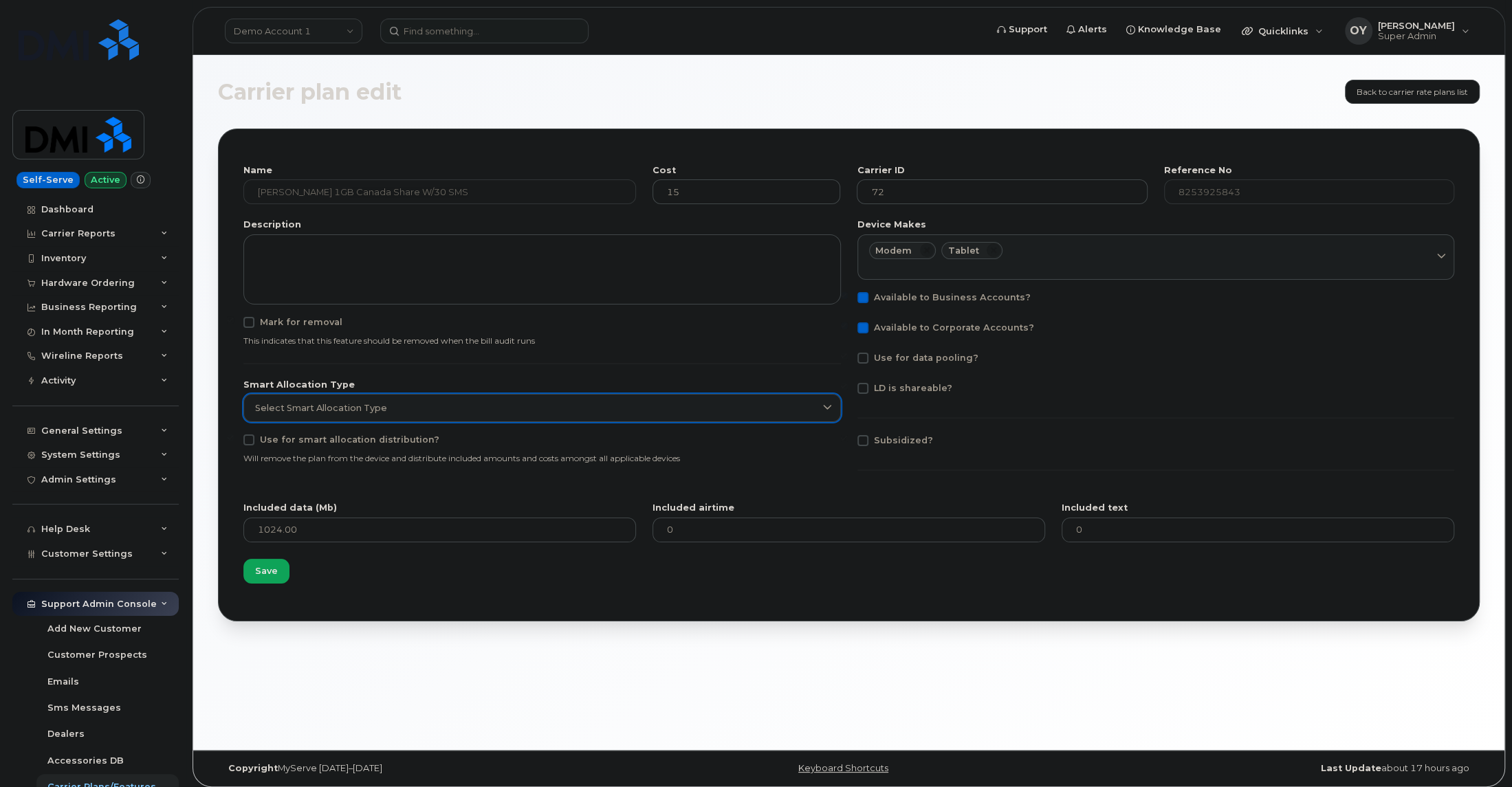
click at [464, 405] on div "Select Smart Allocation Type" at bounding box center [542, 408] width 574 height 13
click at [652, 382] on label "Smart Allocation Type" at bounding box center [542, 385] width 598 height 9
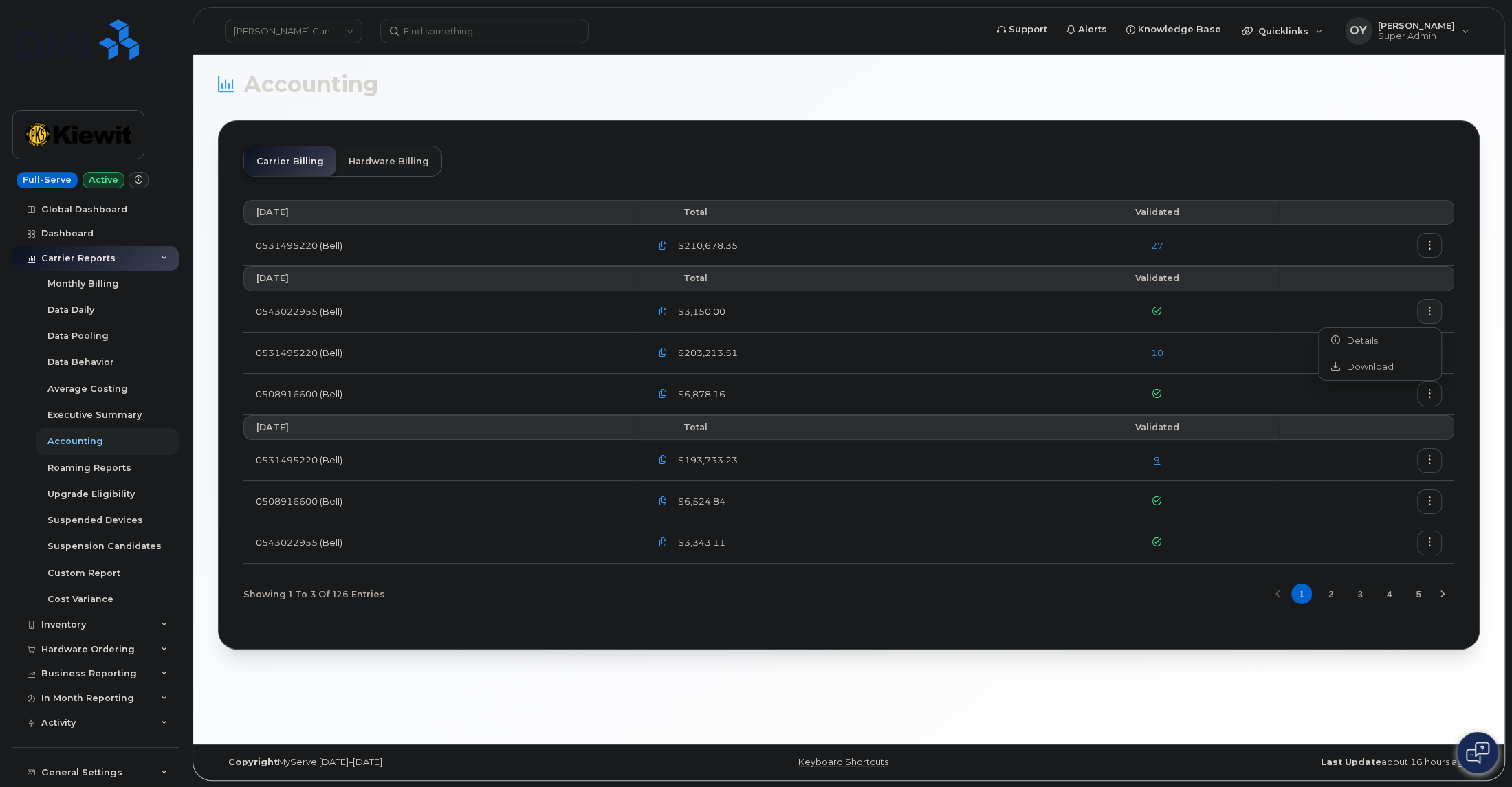
scroll to position [219, 0]
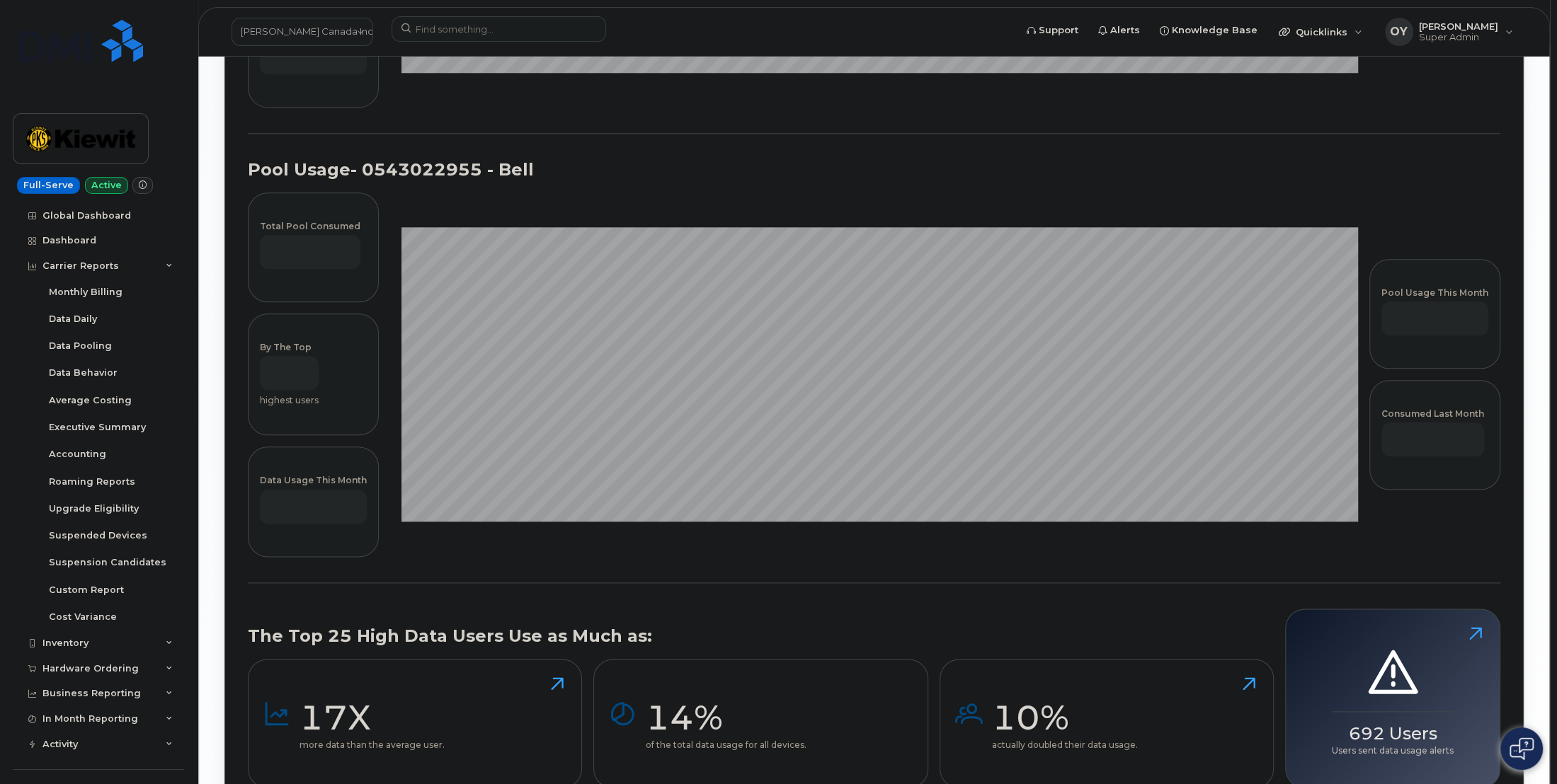
scroll to position [1845, 0]
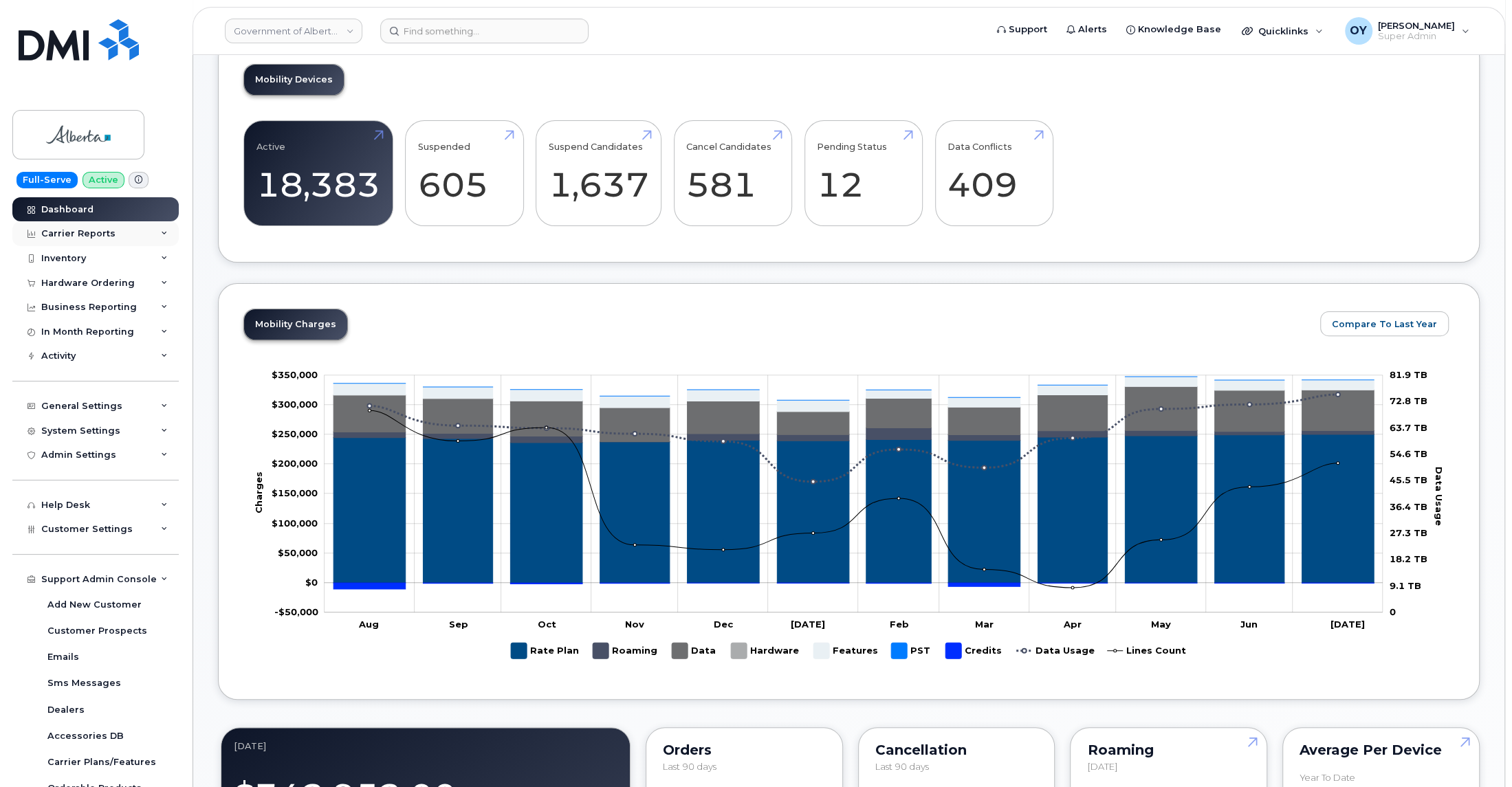
click at [133, 230] on div "Carrier Reports" at bounding box center [95, 234] width 166 height 25
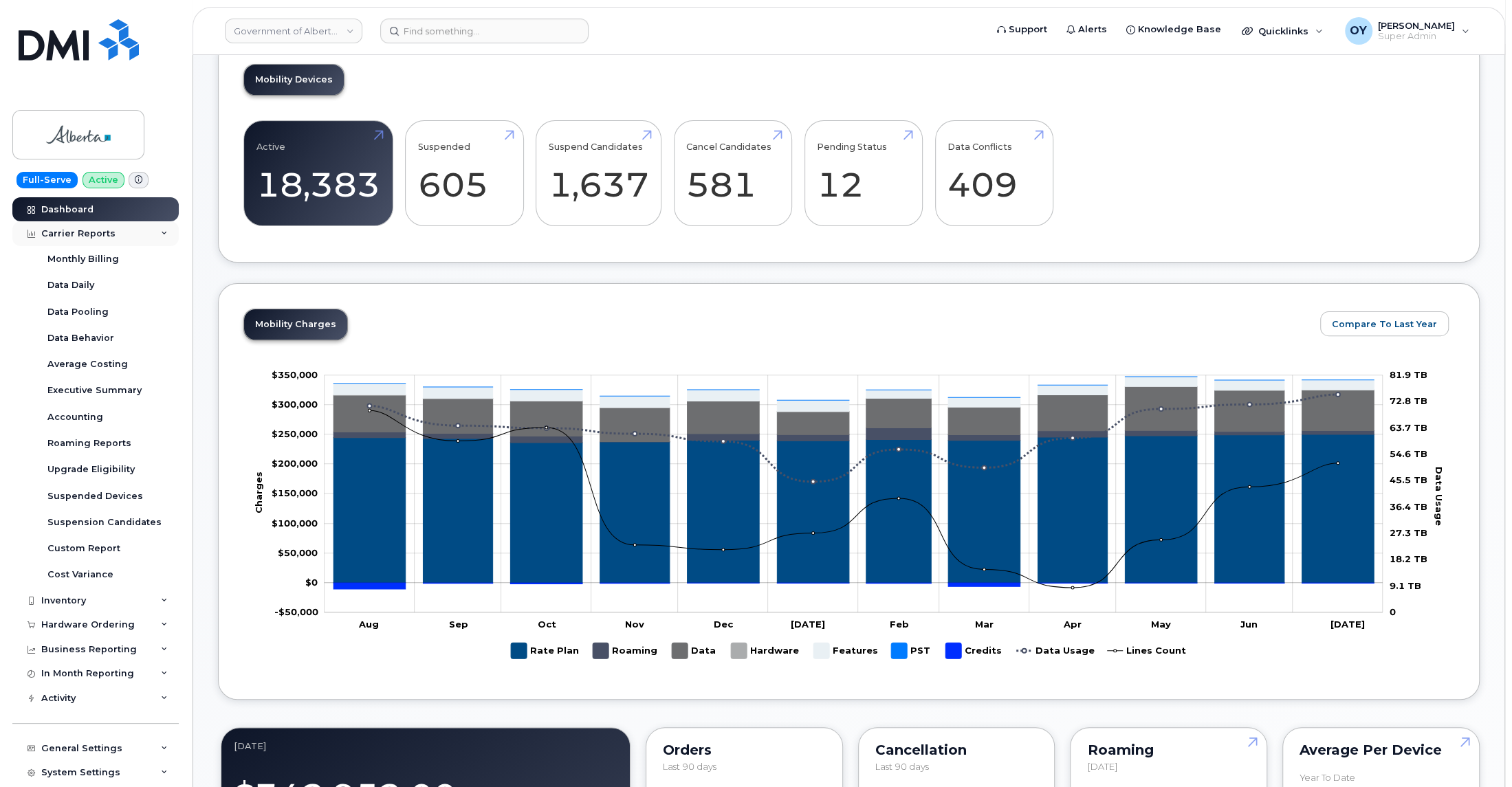
click at [133, 232] on div "Carrier Reports" at bounding box center [95, 234] width 166 height 25
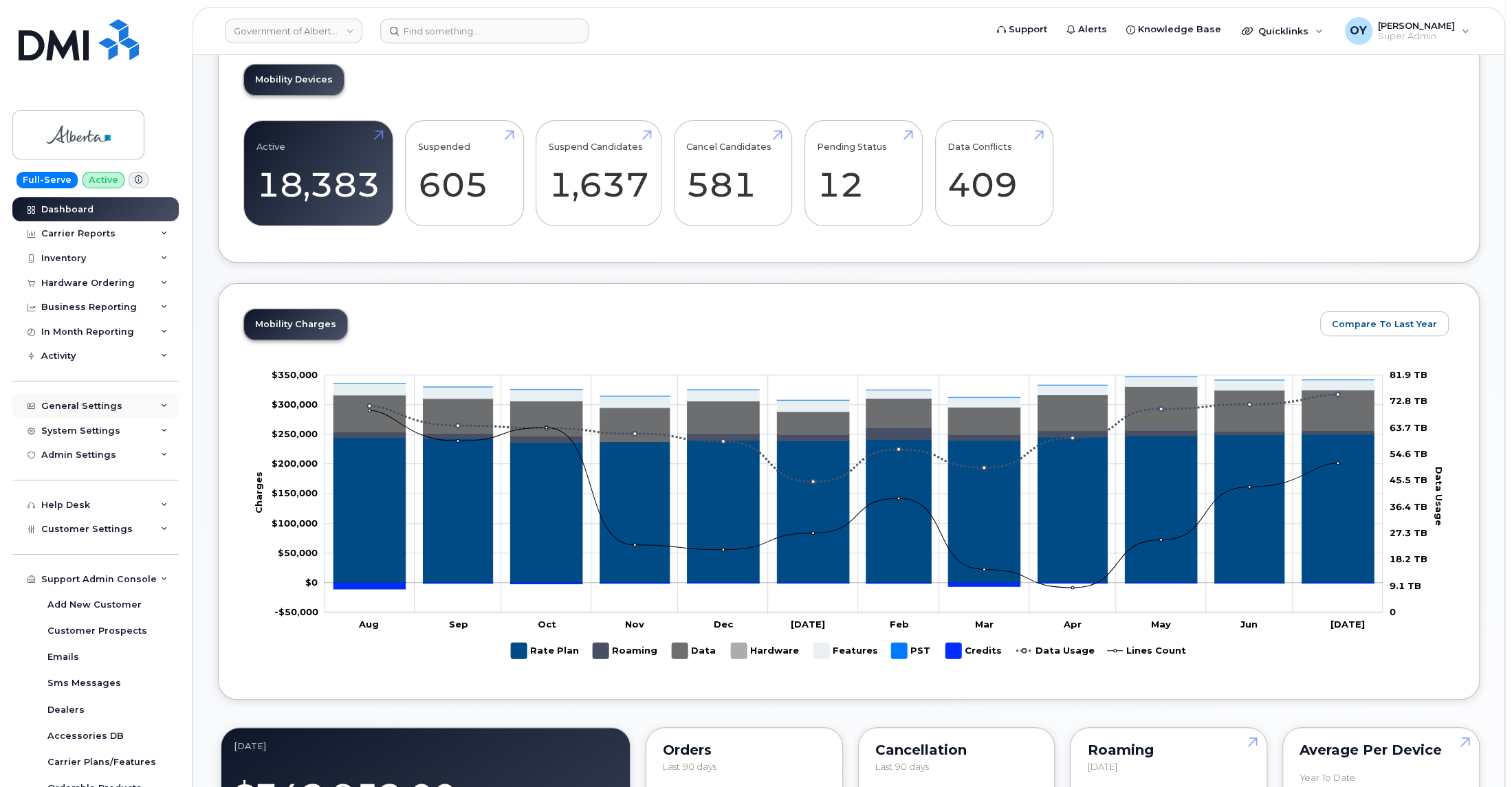
click at [116, 405] on div "General Settings" at bounding box center [82, 405] width 81 height 11
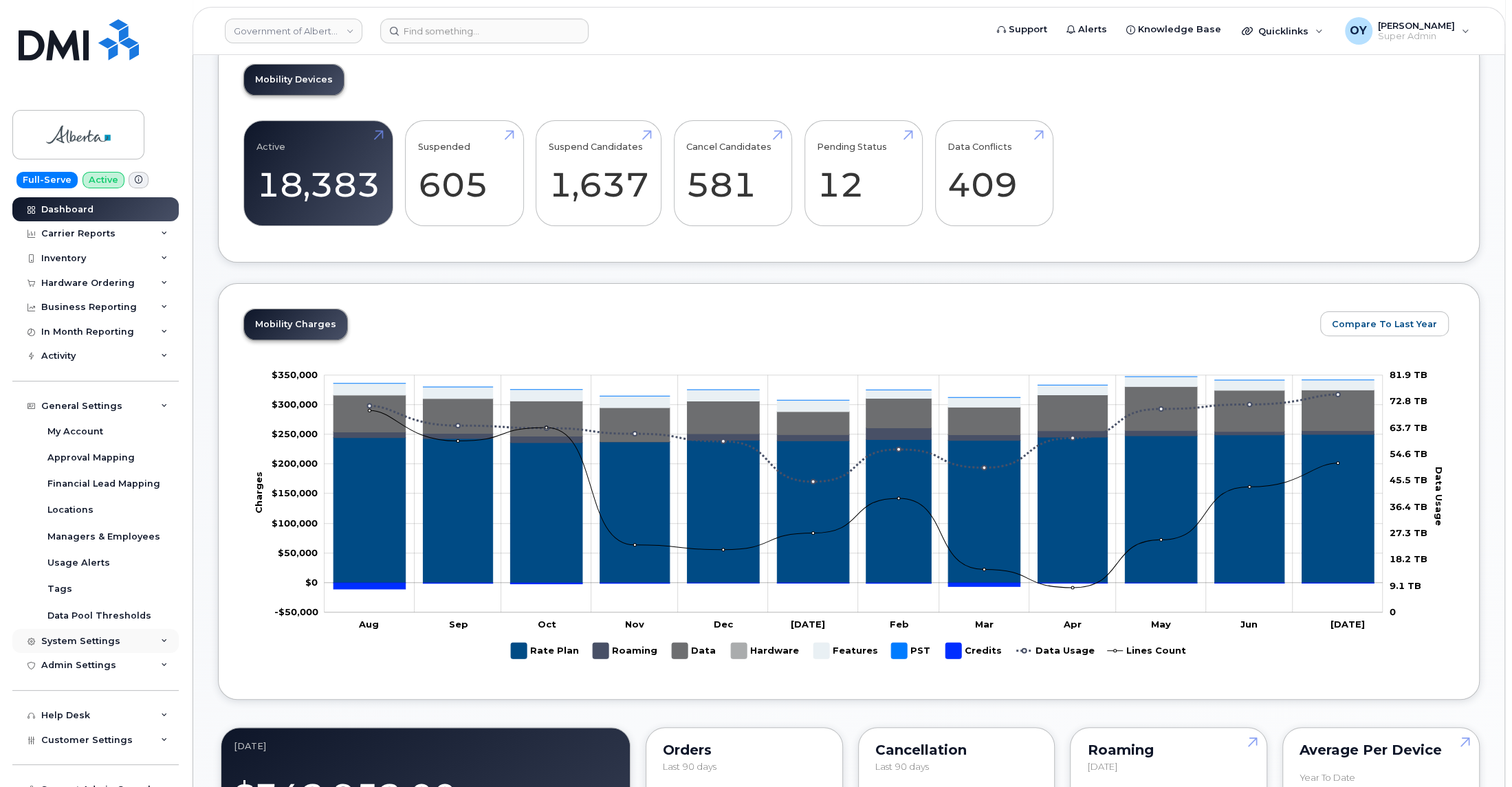
click at [114, 646] on div "System Settings" at bounding box center [81, 641] width 79 height 11
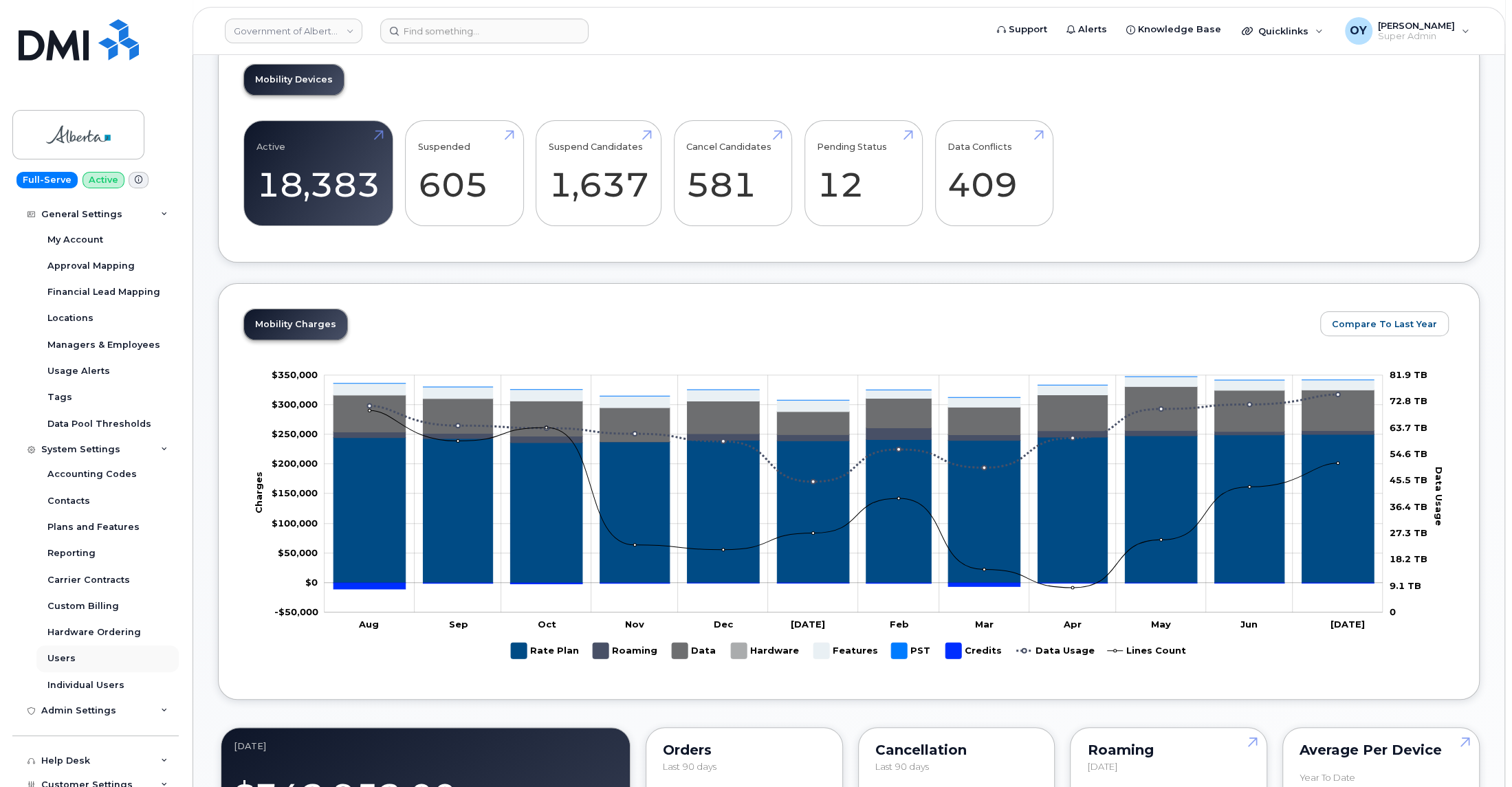
scroll to position [267, 0]
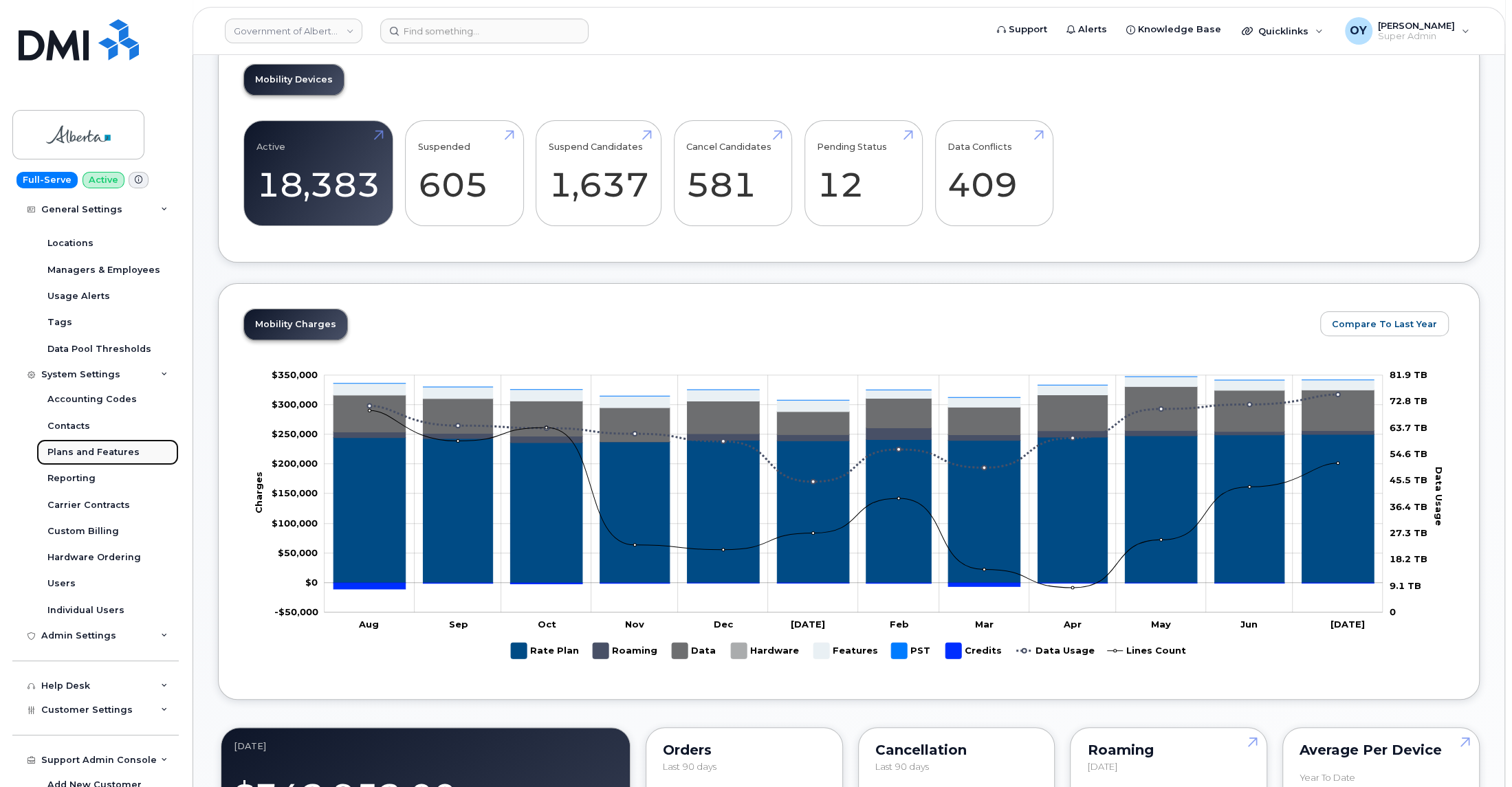
click at [106, 453] on div "Plans and Features" at bounding box center [93, 452] width 92 height 12
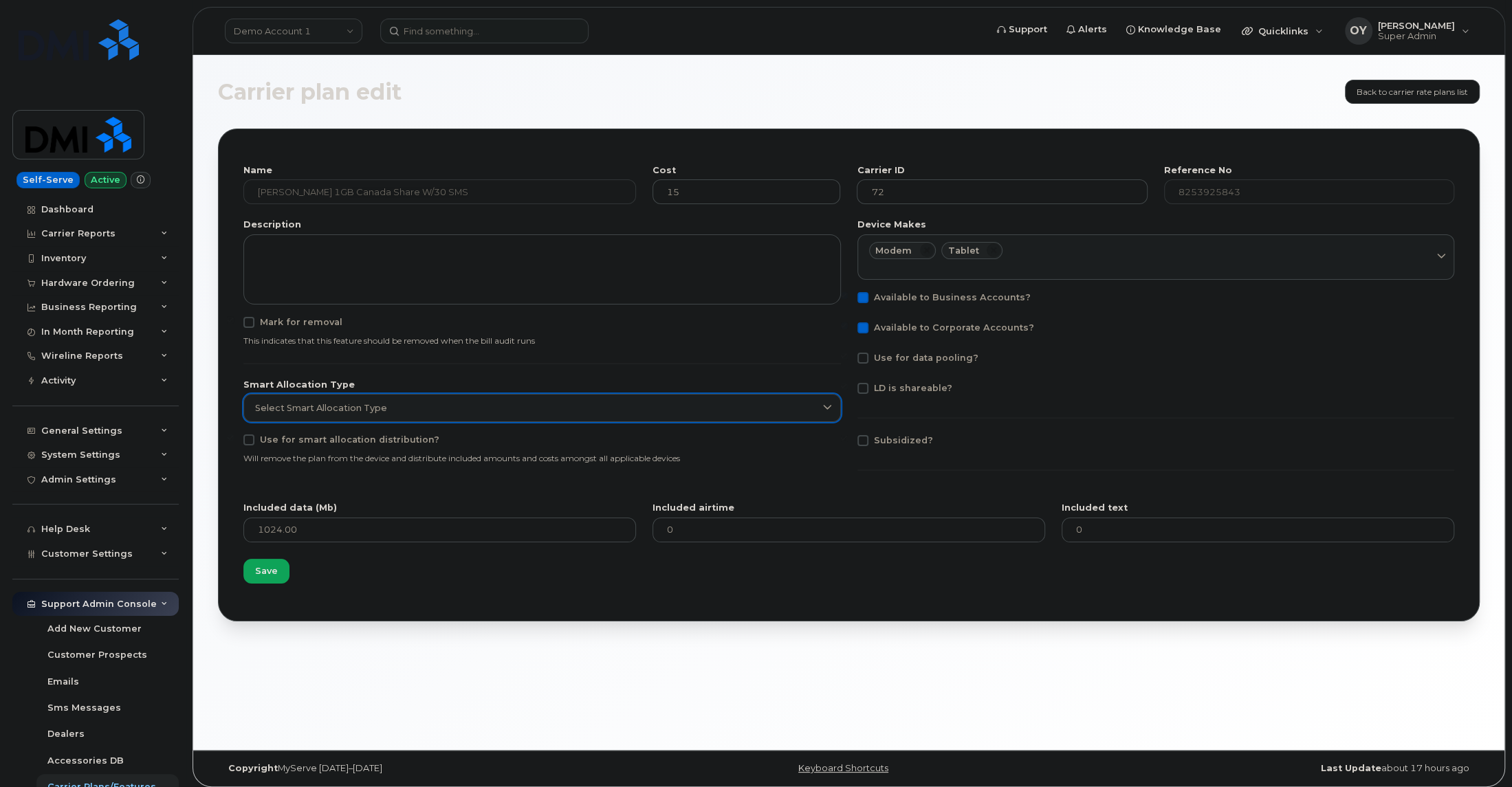
click at [519, 403] on div "Select Smart Allocation Type" at bounding box center [542, 408] width 574 height 13
click at [389, 410] on div "Select Smart Allocation Type" at bounding box center [542, 408] width 574 height 13
click at [346, 474] on div "Domestic Data" at bounding box center [542, 485] width 591 height 22
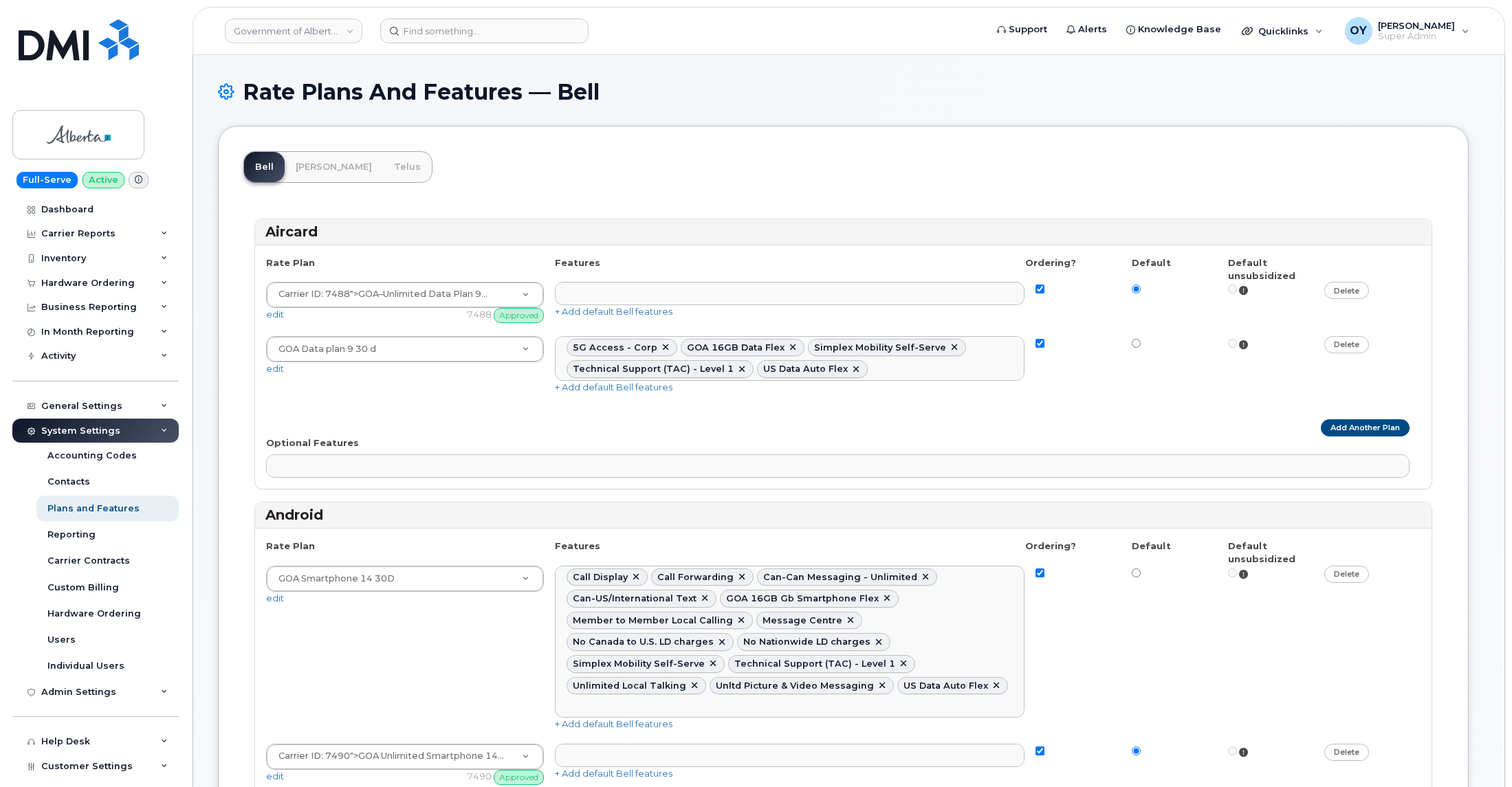
select select
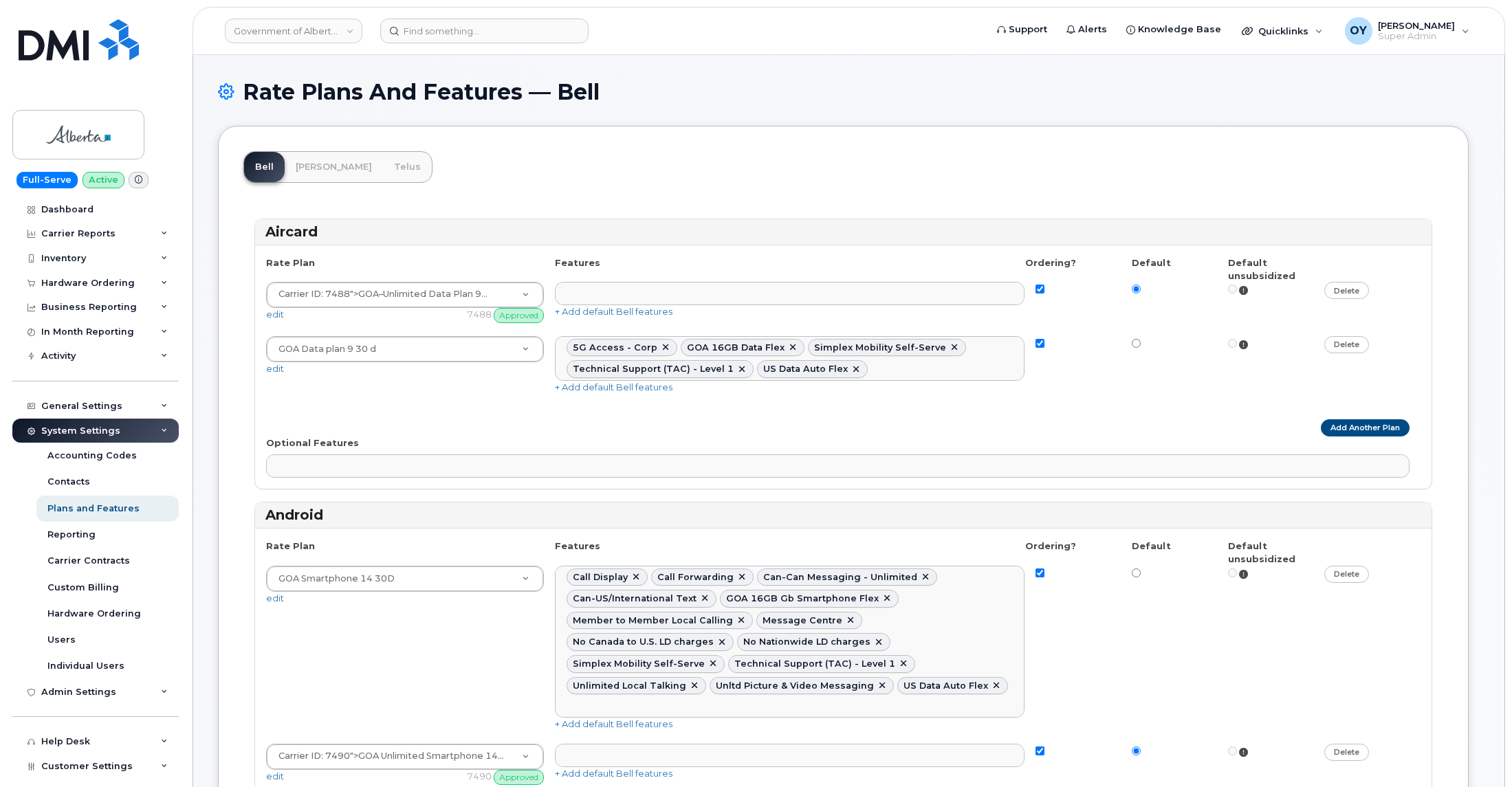
select select
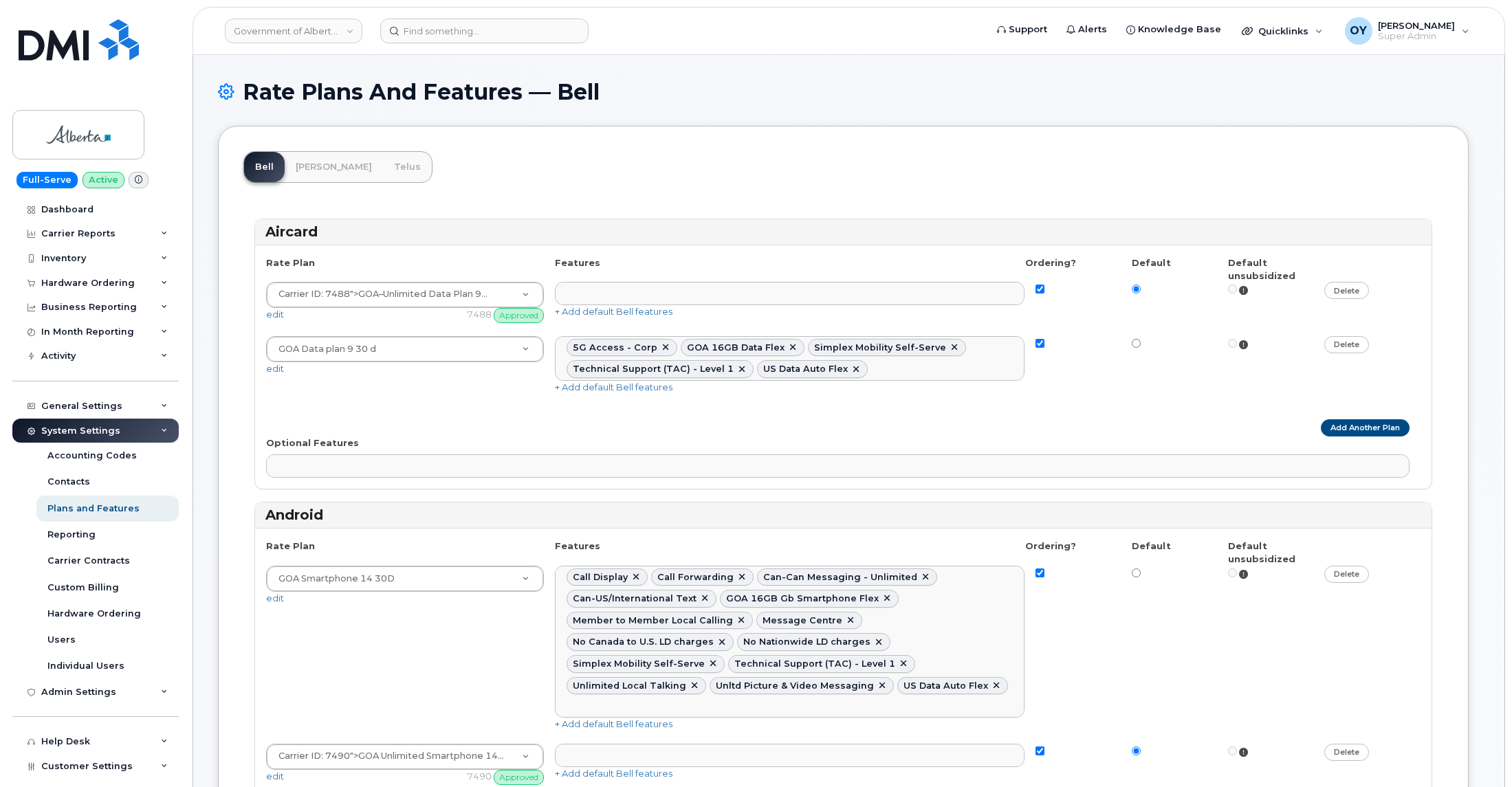
select select
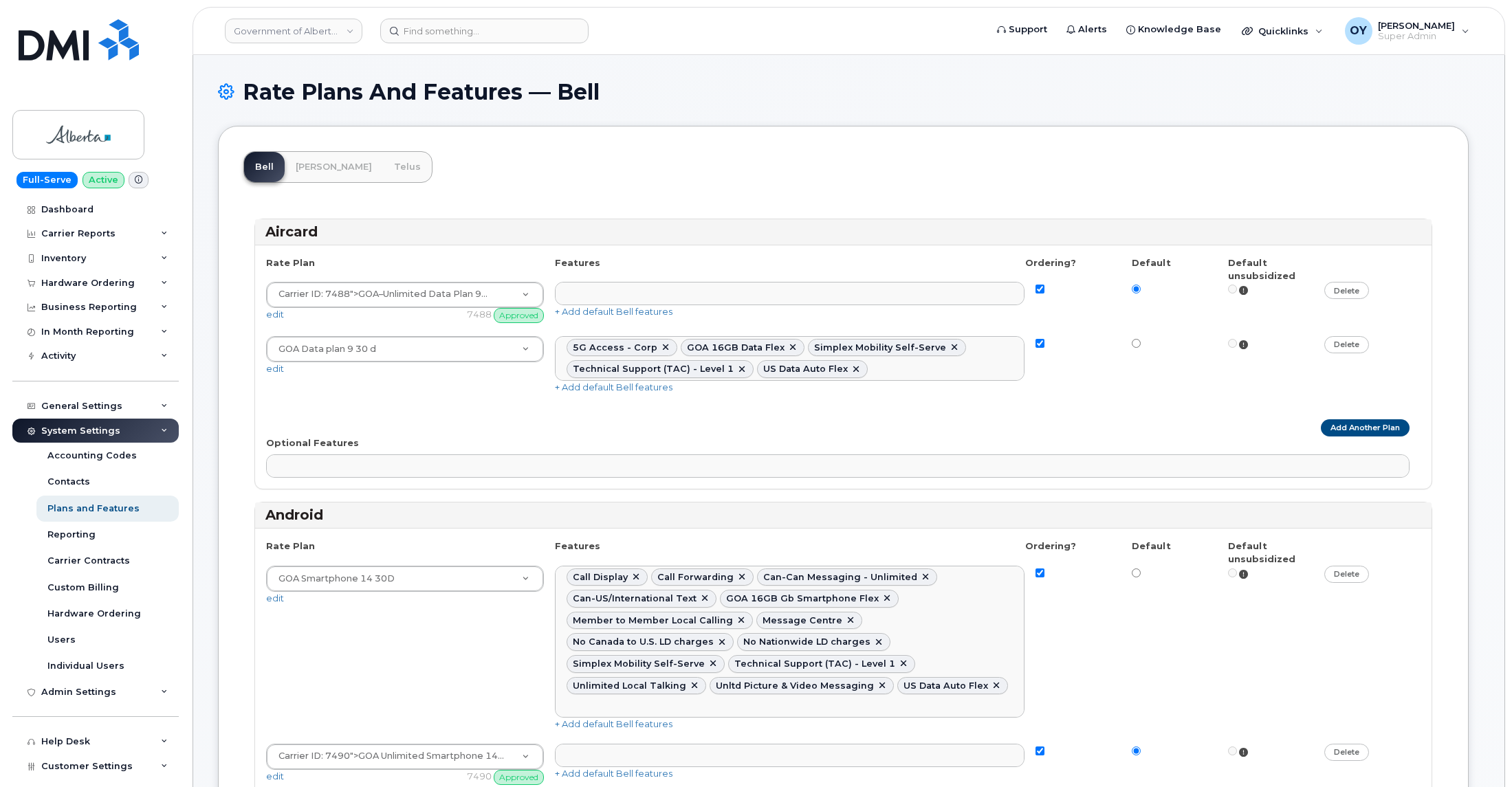
select select
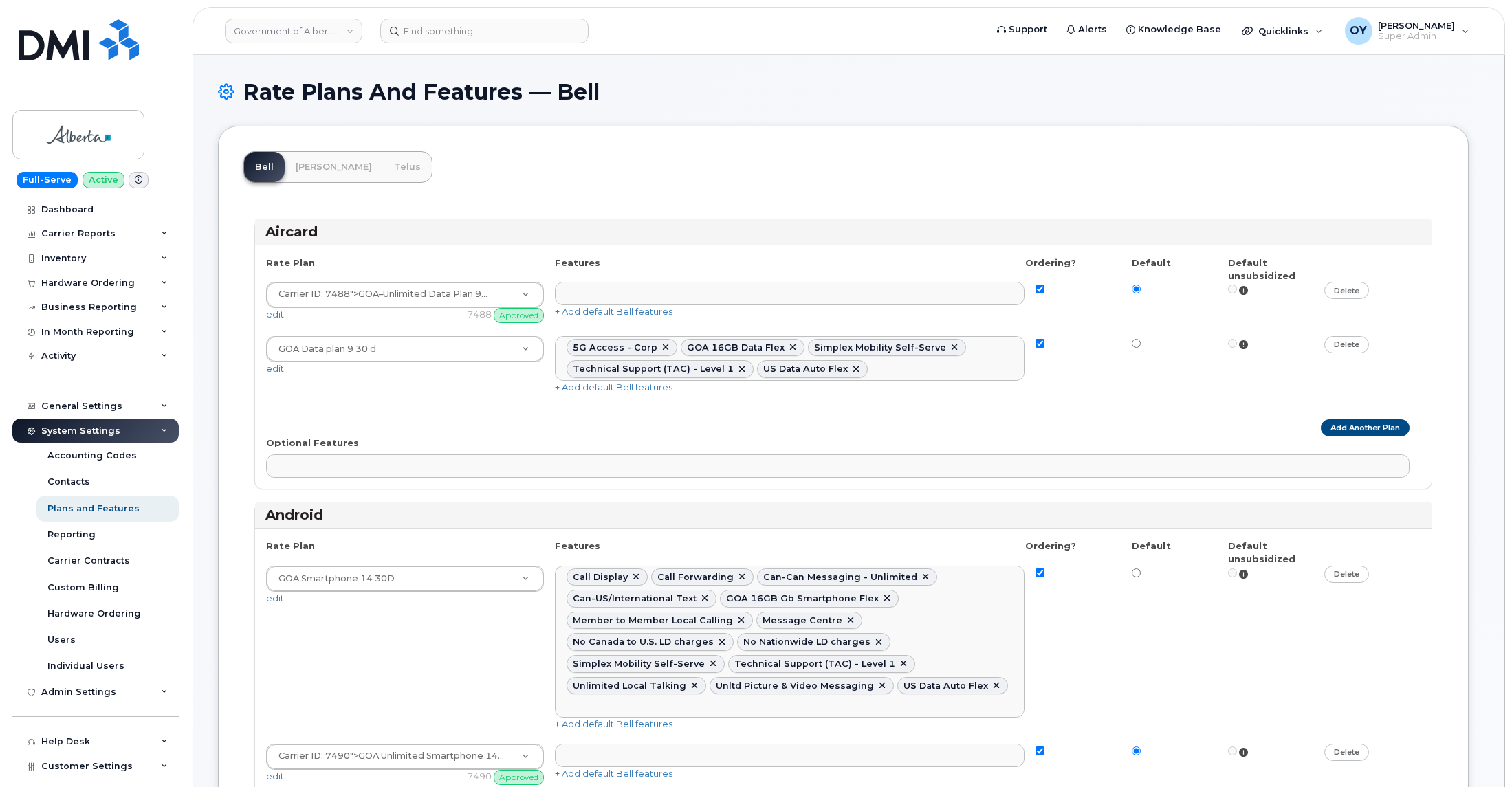
select select
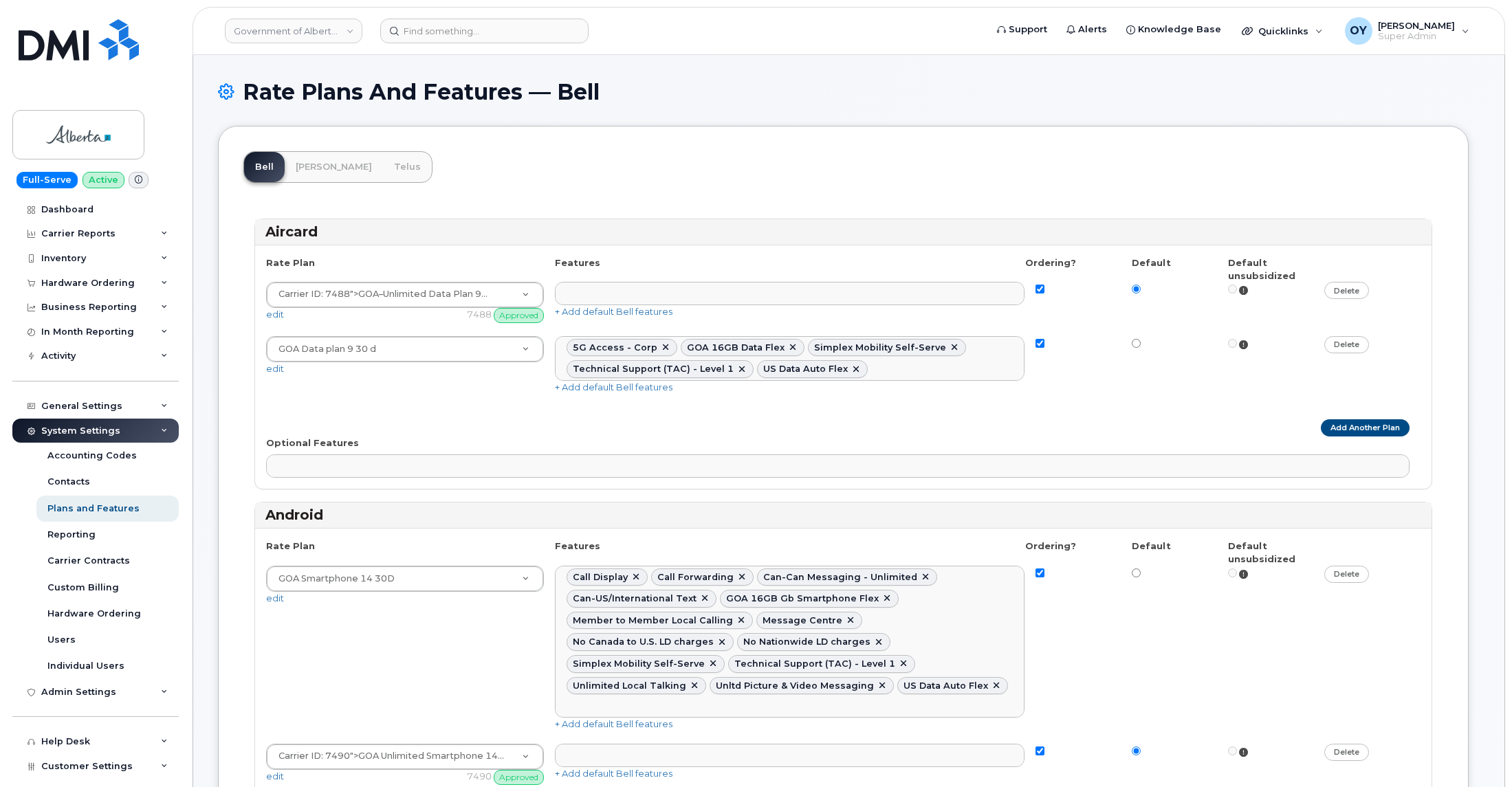
select select
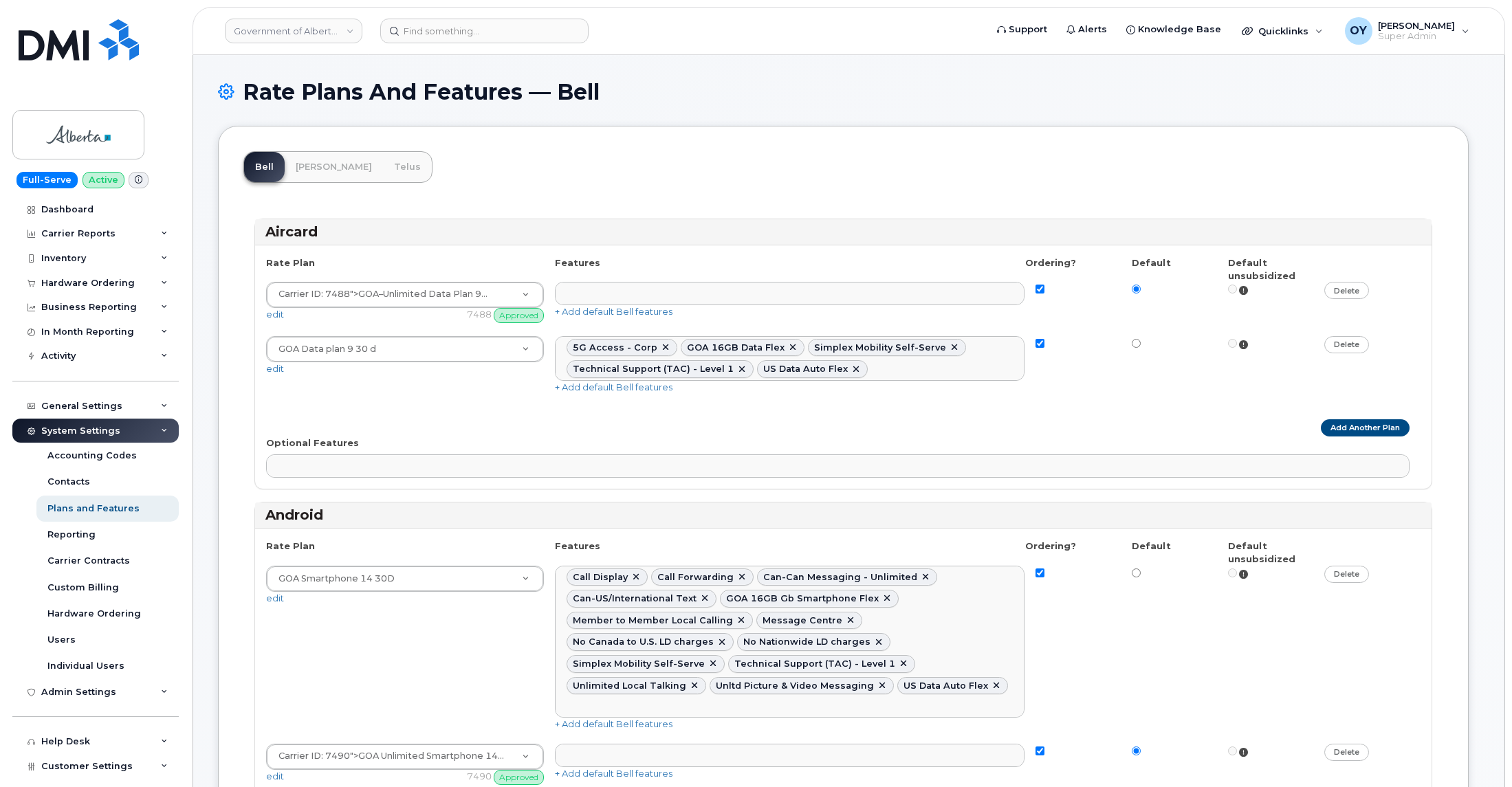
select select
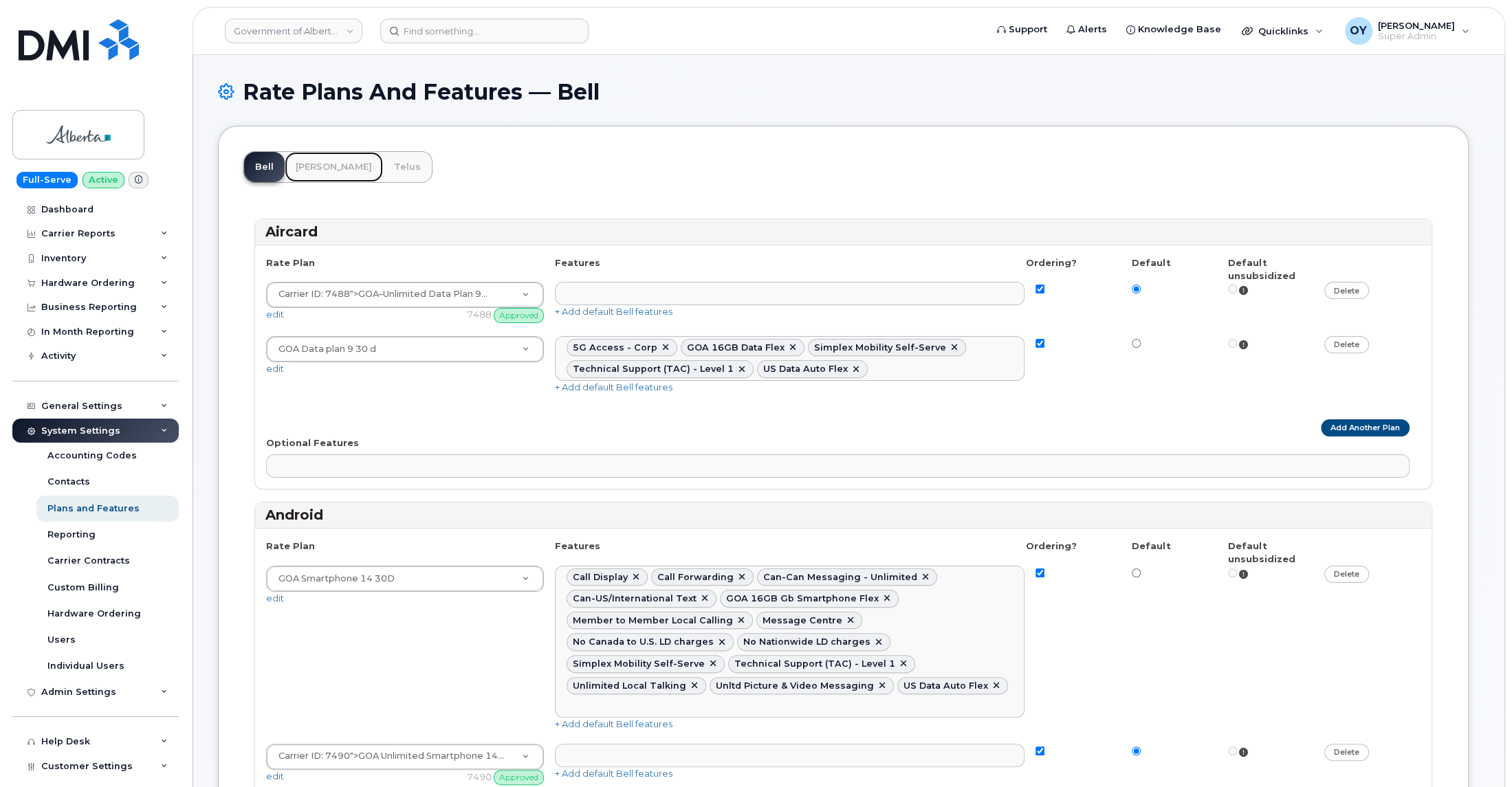
click at [329, 169] on link "[PERSON_NAME]" at bounding box center [334, 167] width 99 height 30
